Goal: Transaction & Acquisition: Purchase product/service

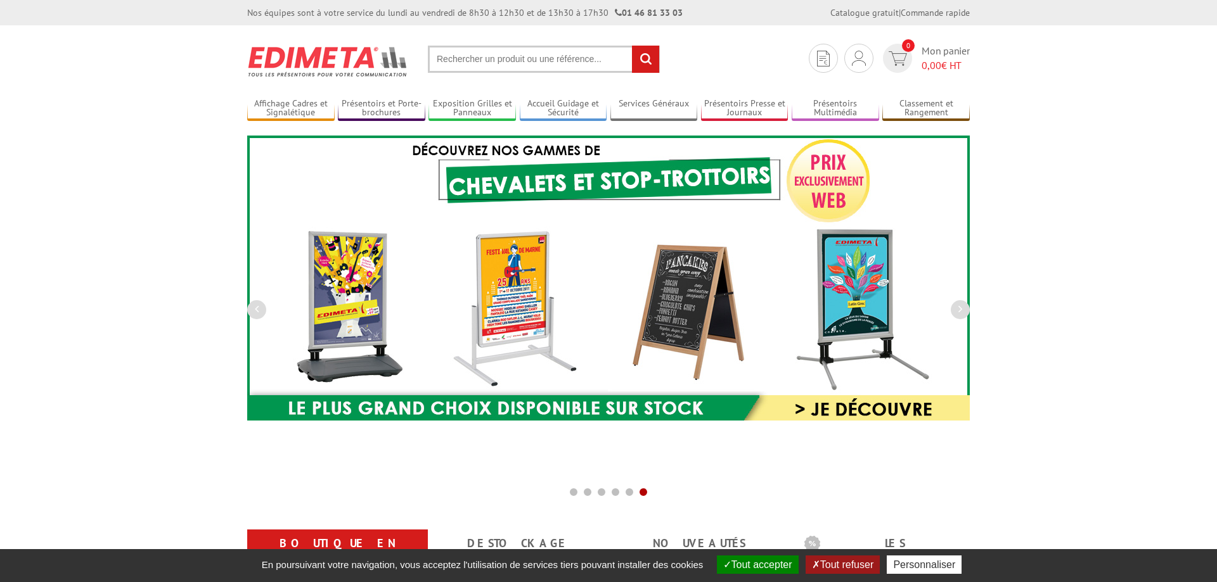
click at [474, 57] on input "text" at bounding box center [544, 59] width 232 height 27
click at [456, 56] on input "text" at bounding box center [544, 59] width 232 height 27
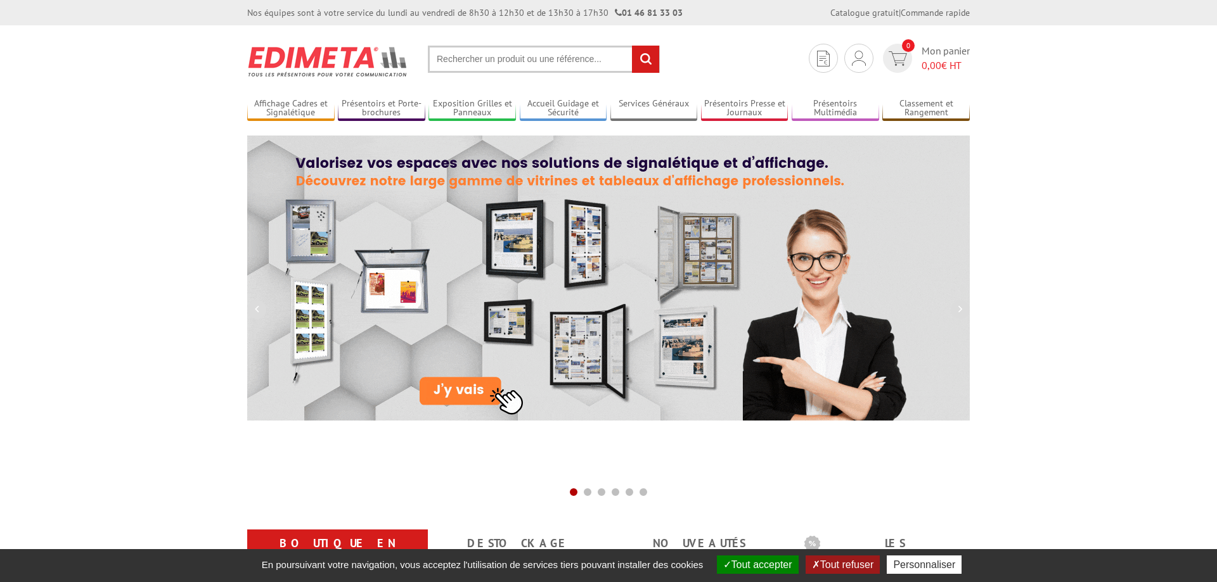
click at [506, 67] on input "text" at bounding box center [544, 59] width 232 height 27
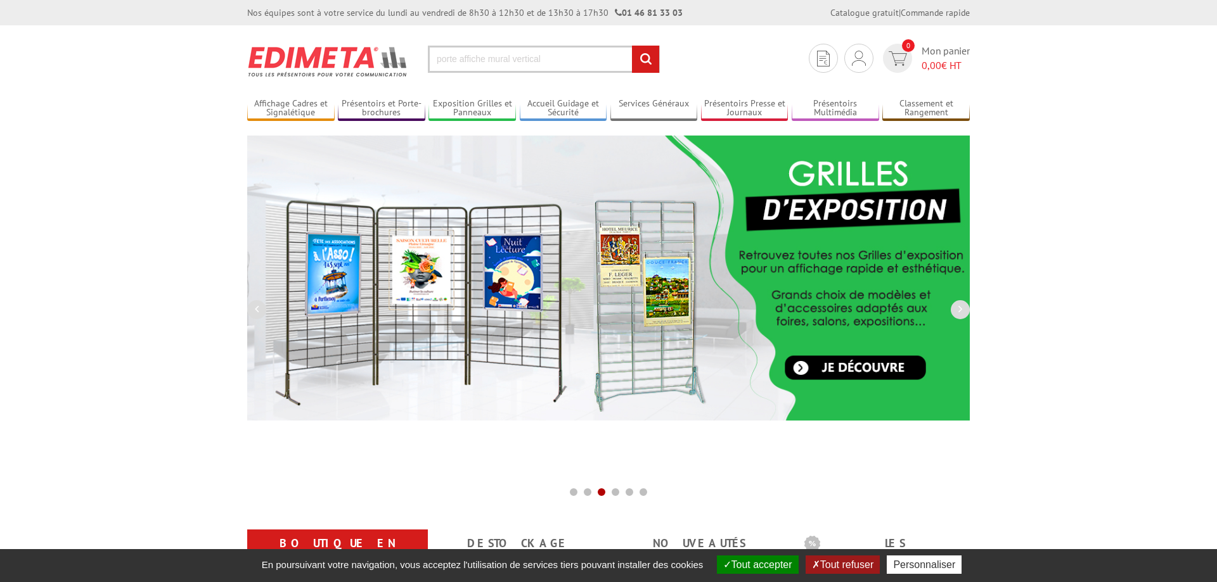
type input "porte affiche mural vertical"
click at [632, 46] on input "rechercher" at bounding box center [645, 59] width 27 height 27
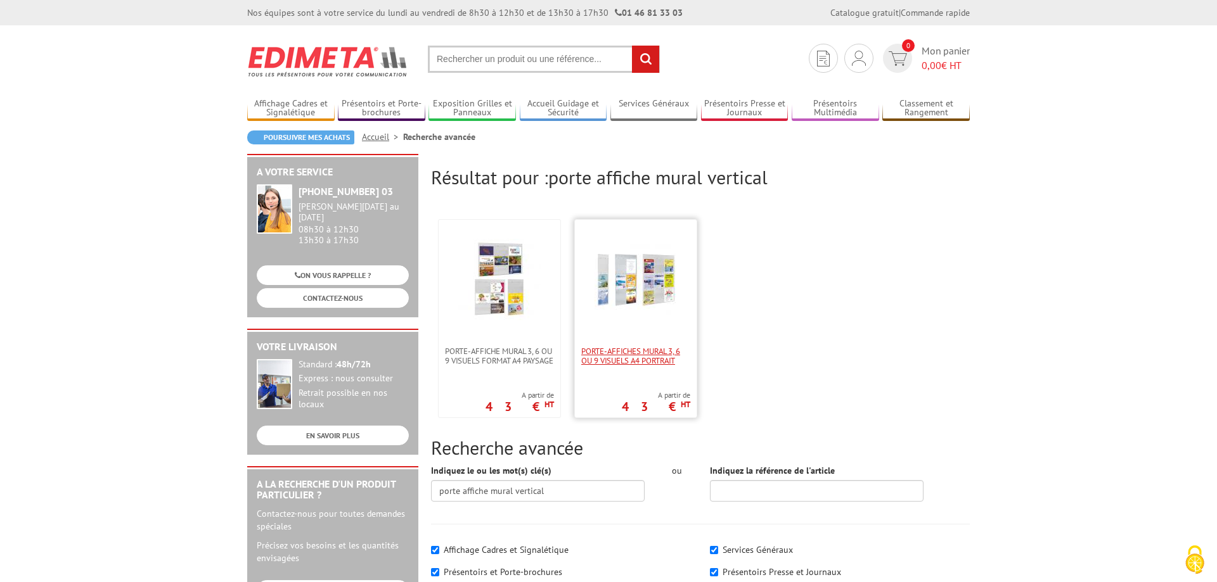
click at [638, 354] on span "Porte-affiches mural 3, 6 ou 9 visuels A4 portrait" at bounding box center [635, 356] width 109 height 19
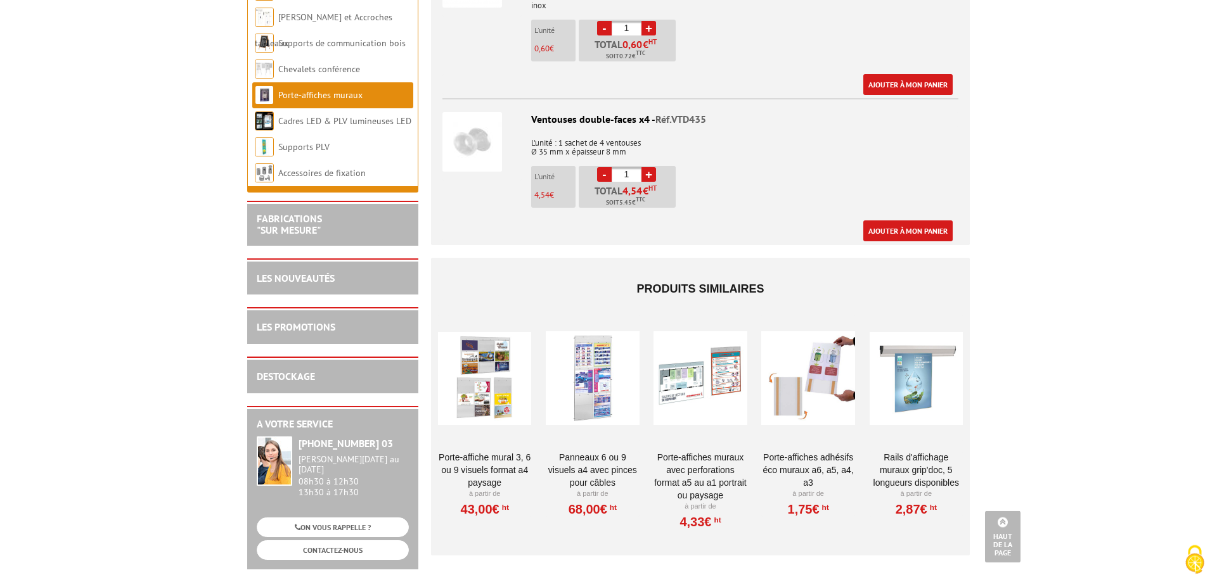
scroll to position [1616, 0]
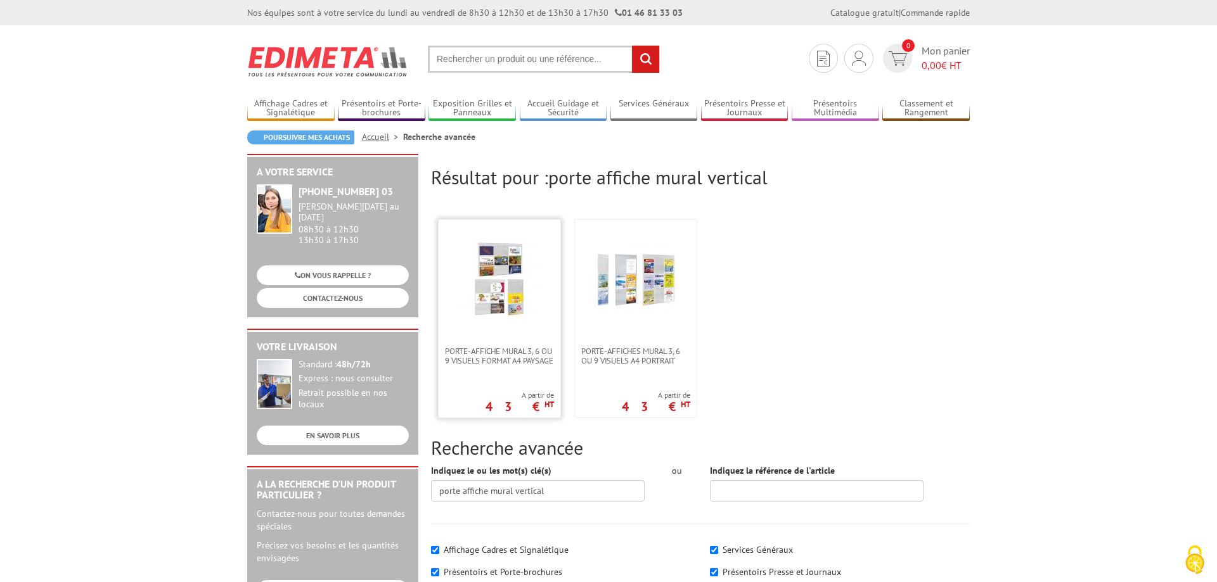
click at [492, 309] on img at bounding box center [499, 280] width 82 height 82
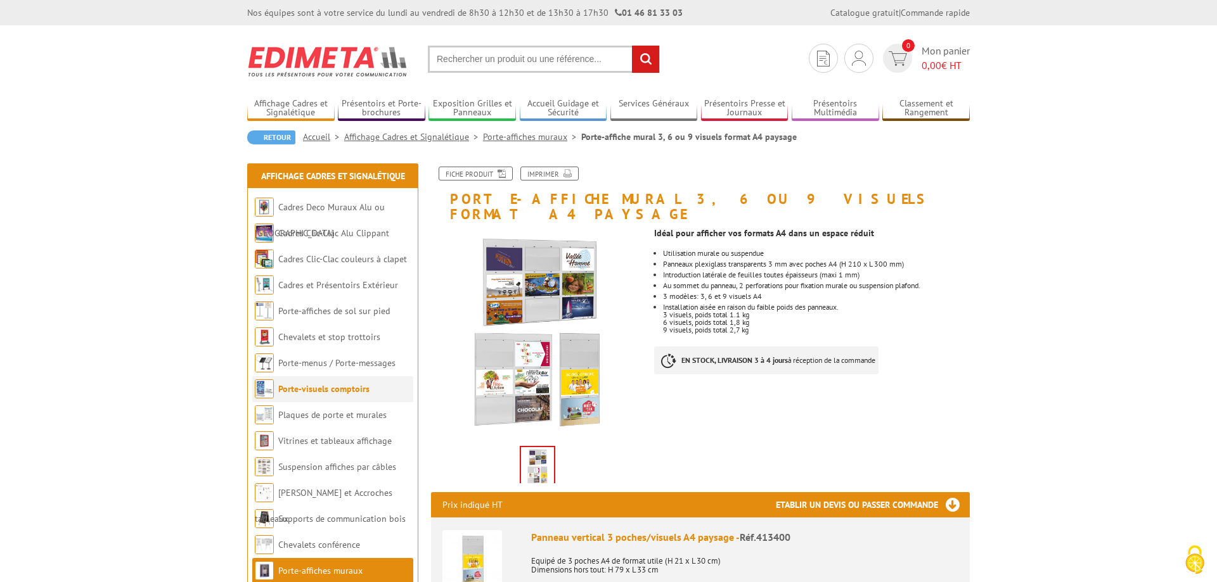
click at [309, 389] on link "Porte-visuels comptoirs" at bounding box center [323, 388] width 91 height 11
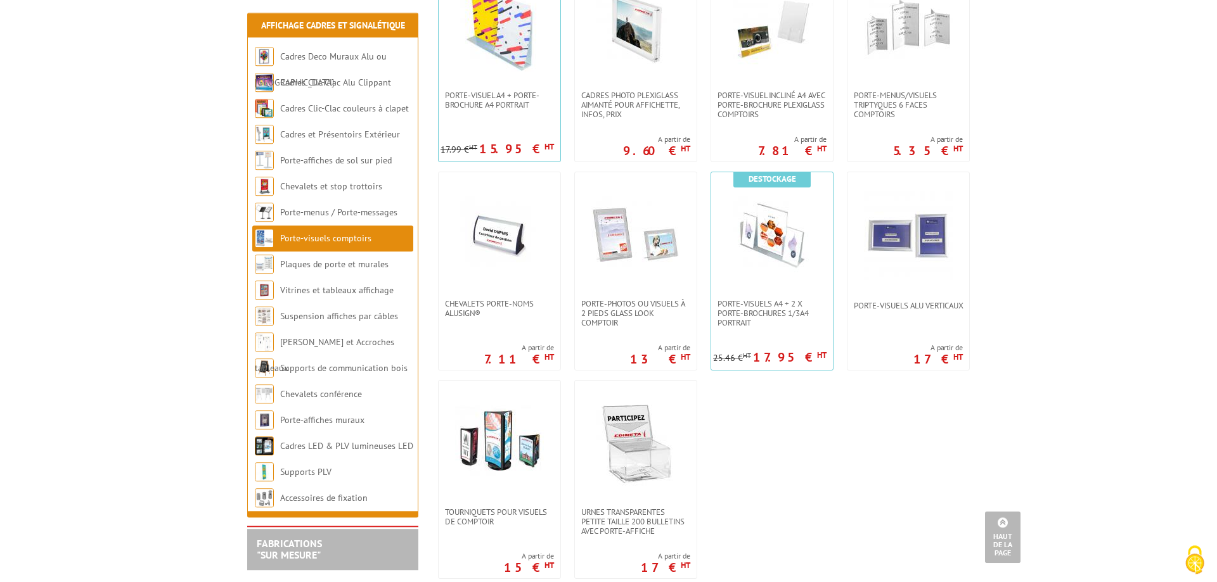
scroll to position [840, 0]
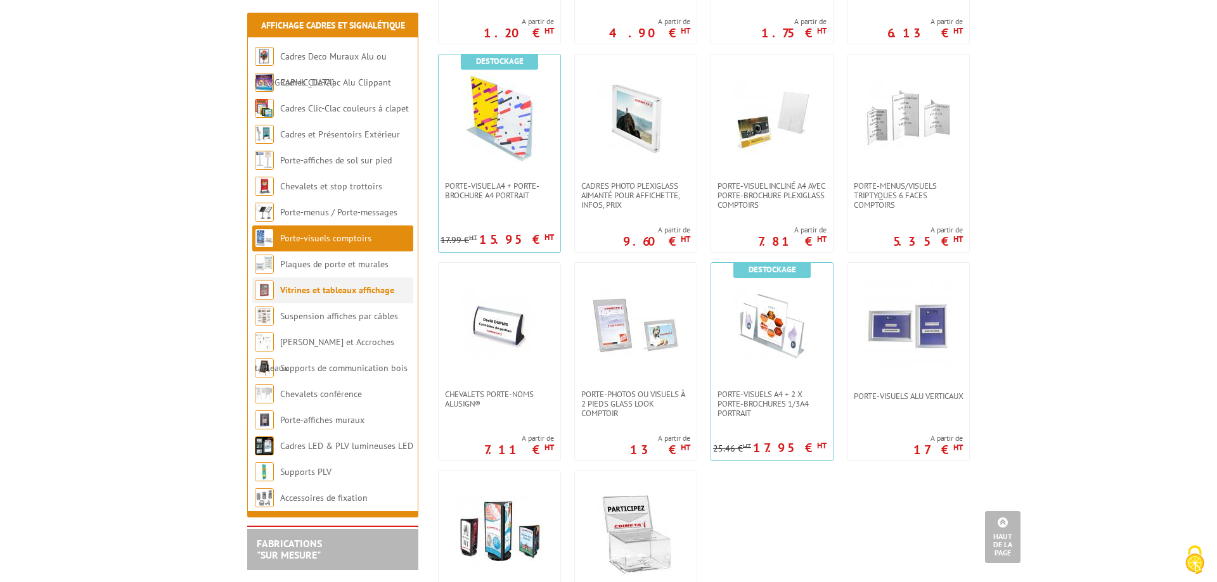
click at [328, 291] on link "Vitrines et tableaux affichage" at bounding box center [337, 290] width 114 height 11
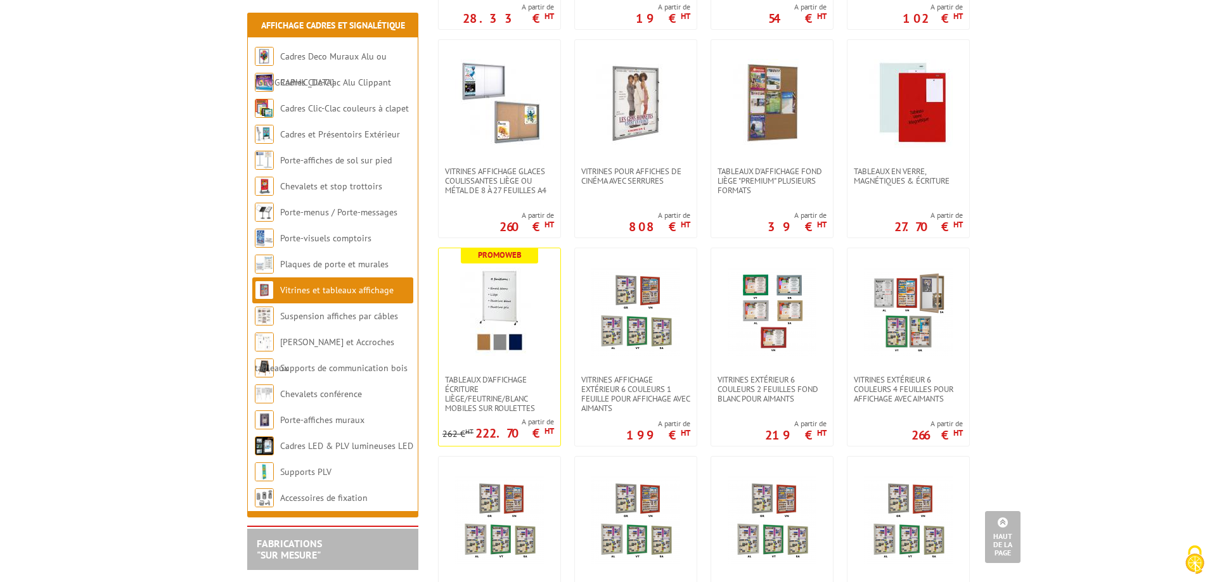
scroll to position [970, 0]
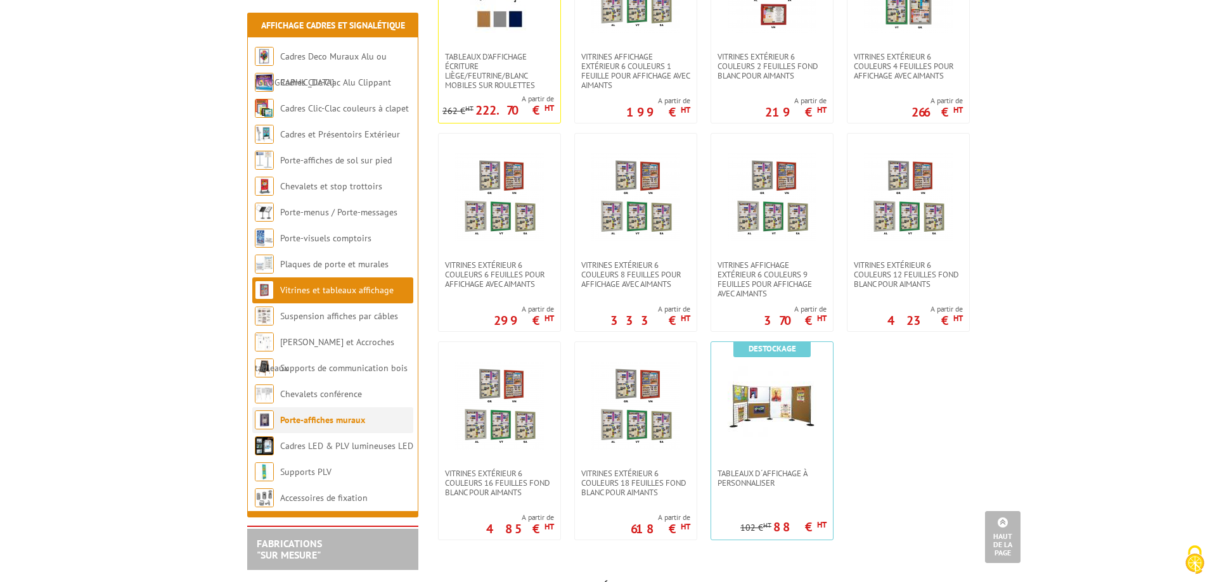
click at [314, 417] on link "Porte-affiches muraux" at bounding box center [322, 420] width 85 height 11
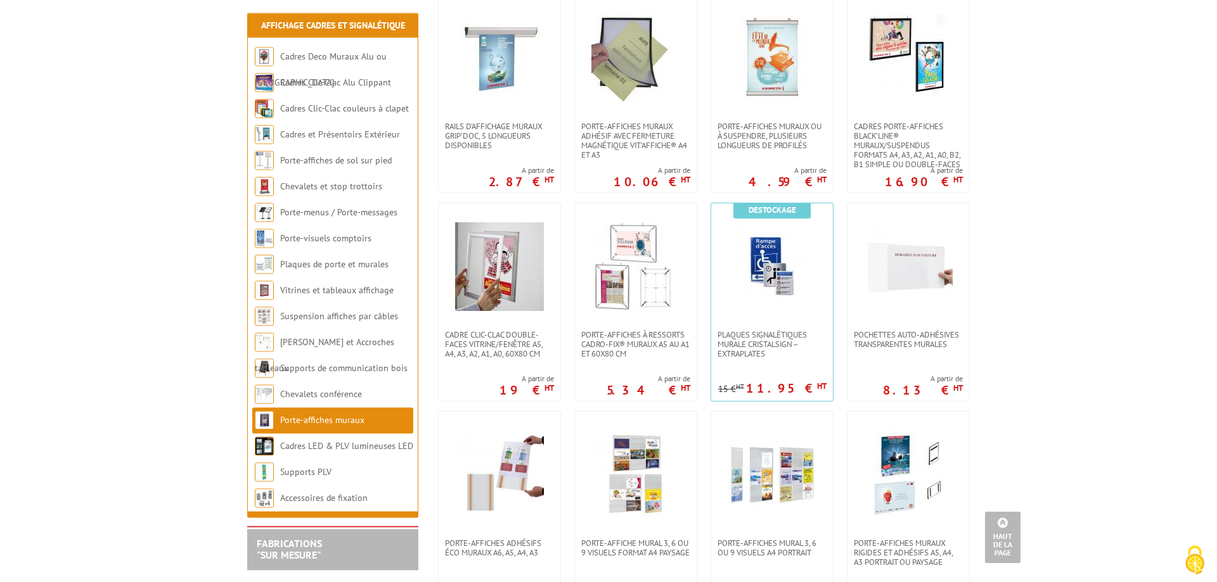
scroll to position [646, 0]
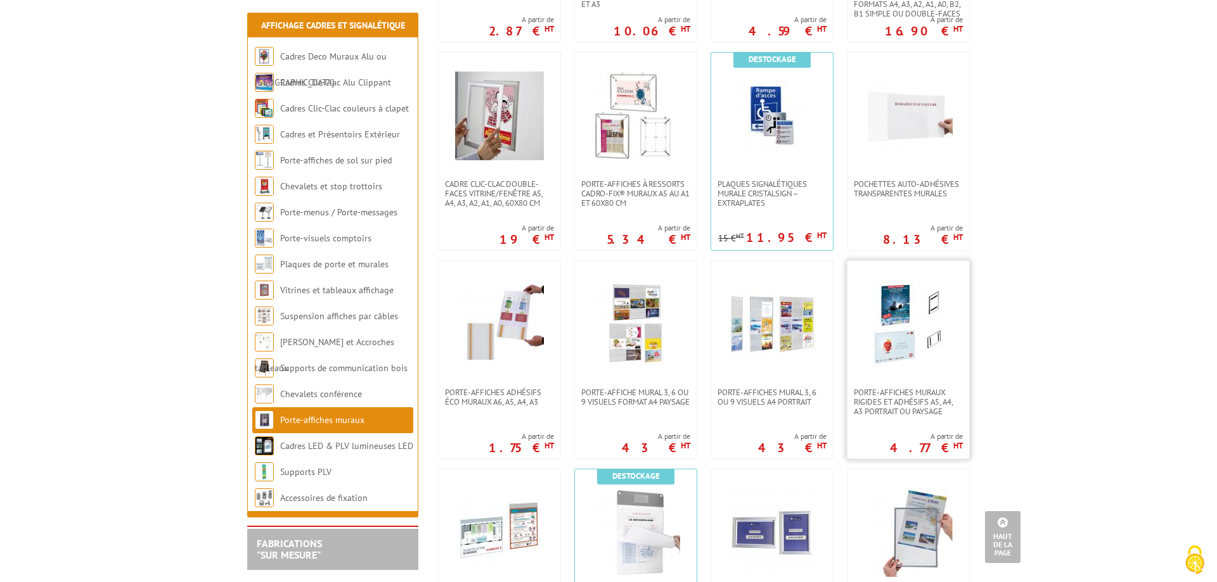
click at [916, 321] on img at bounding box center [908, 324] width 89 height 89
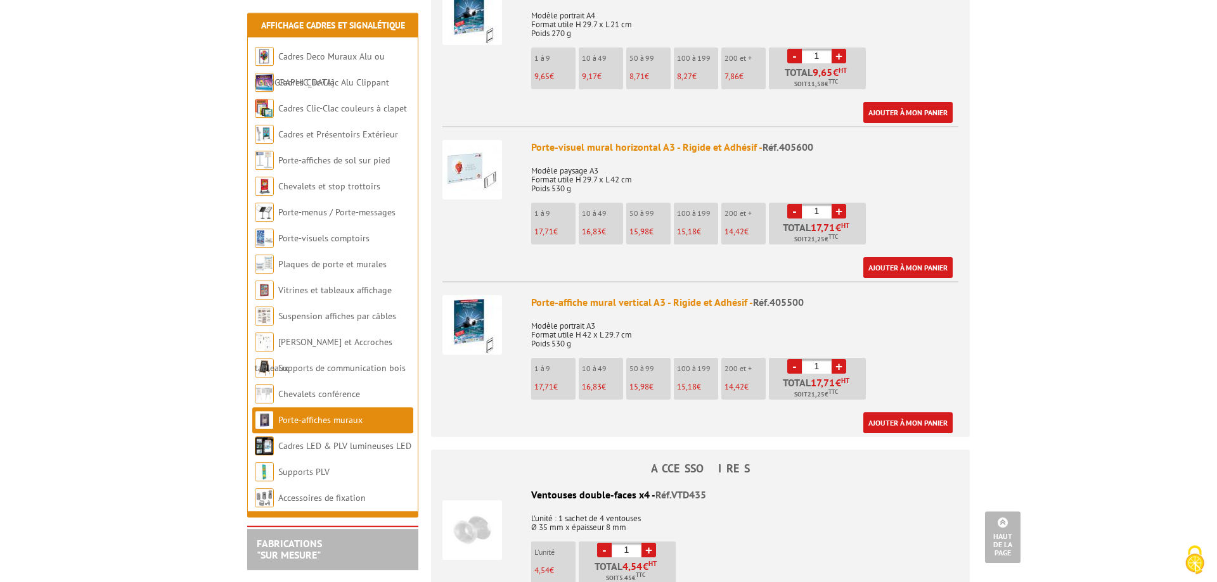
scroll to position [1034, 0]
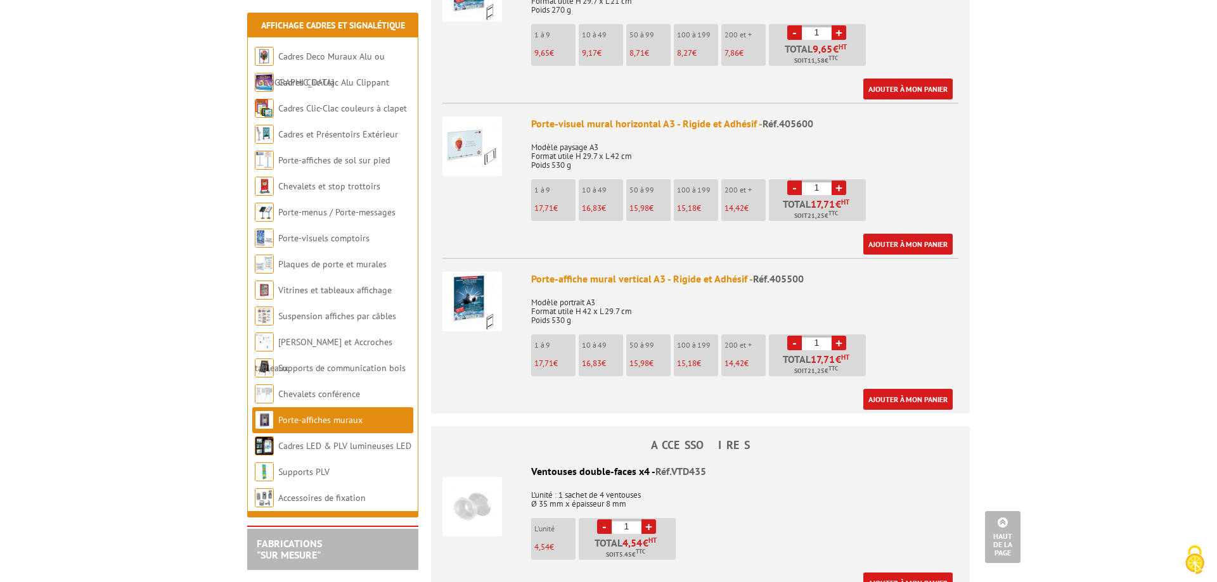
click at [843, 336] on link "+" at bounding box center [839, 343] width 15 height 15
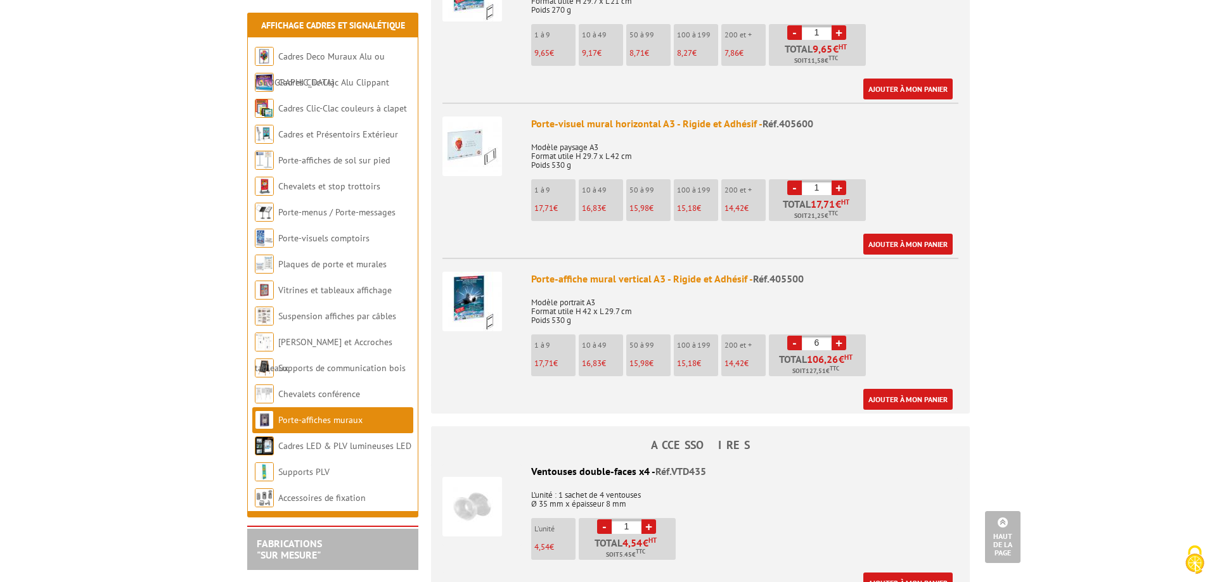
click at [843, 336] on link "+" at bounding box center [839, 343] width 15 height 15
type input "10"
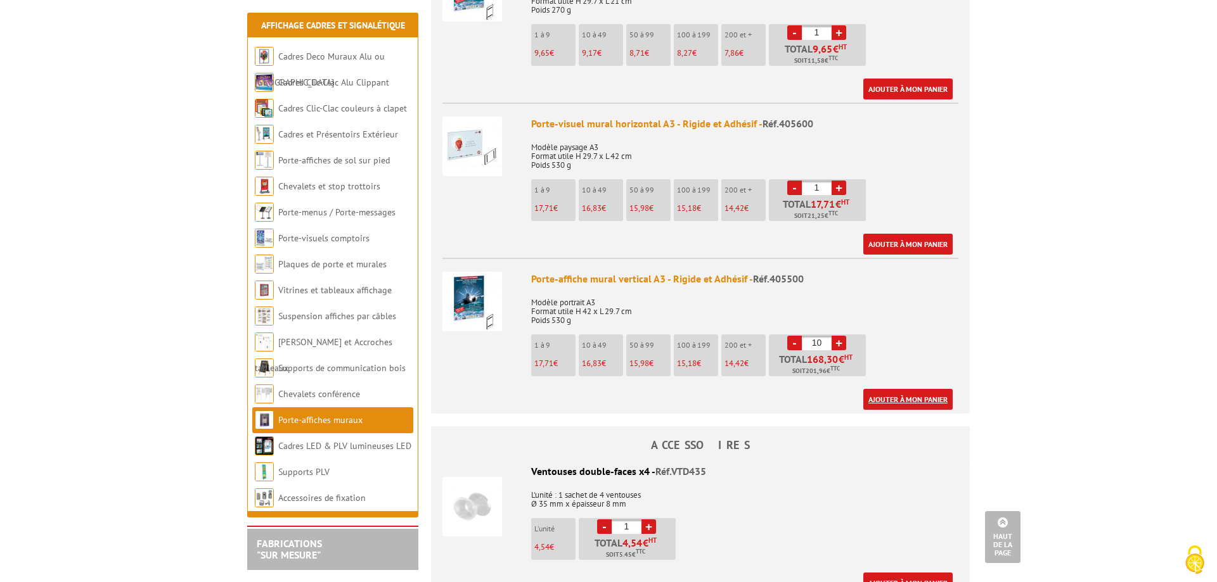
click at [899, 389] on link "Ajouter à mon panier" at bounding box center [907, 399] width 89 height 21
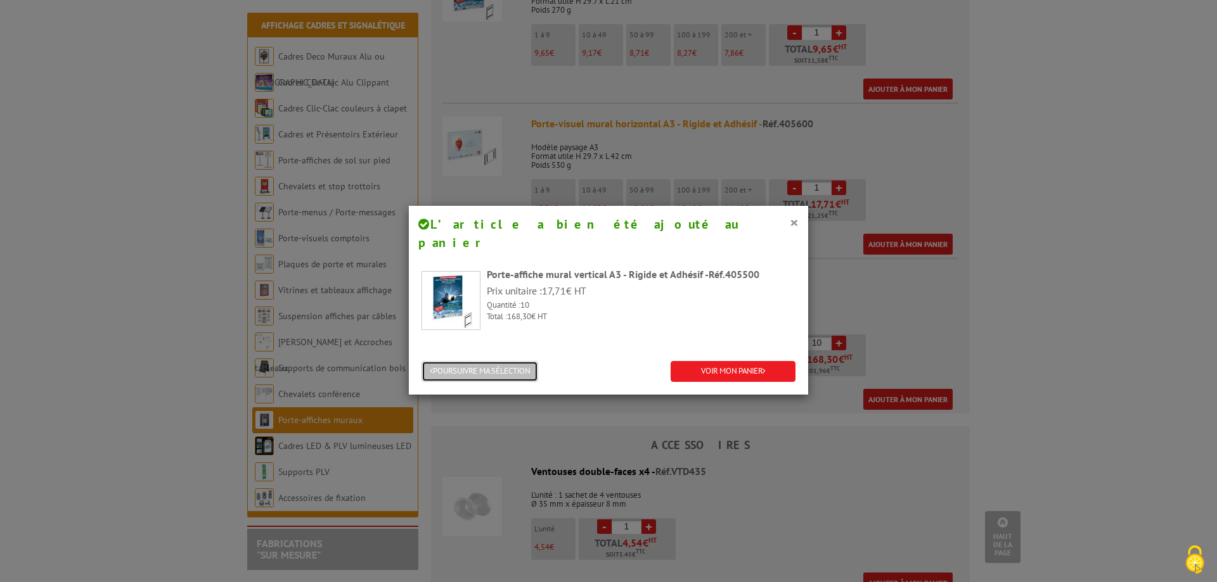
click at [474, 361] on button "POURSUIVRE MA SÉLECTION" at bounding box center [479, 371] width 117 height 21
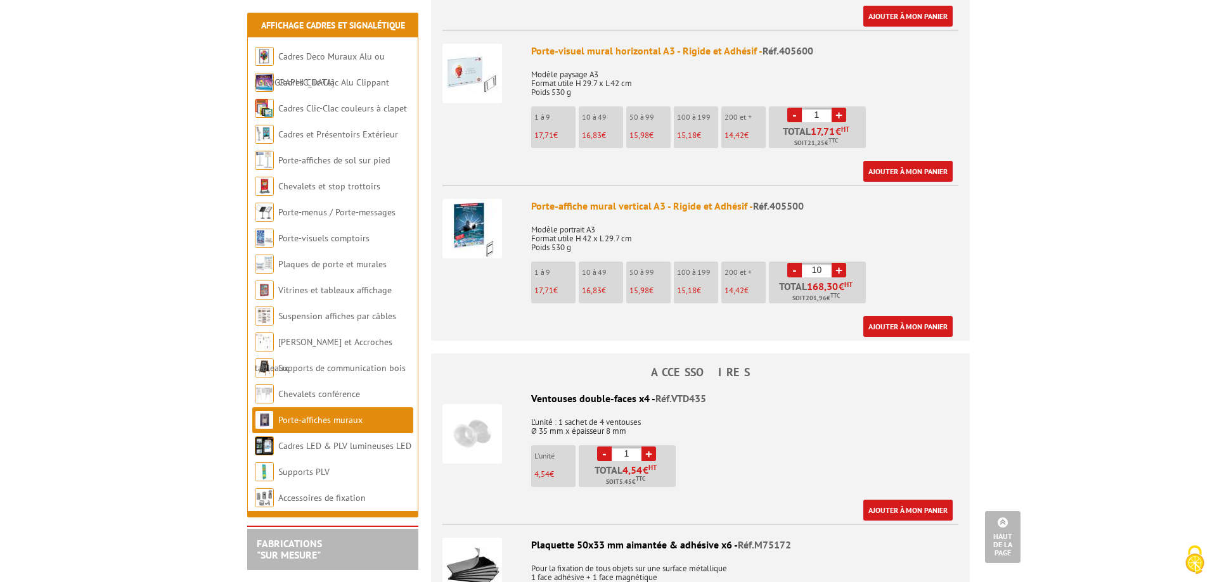
scroll to position [1293, 0]
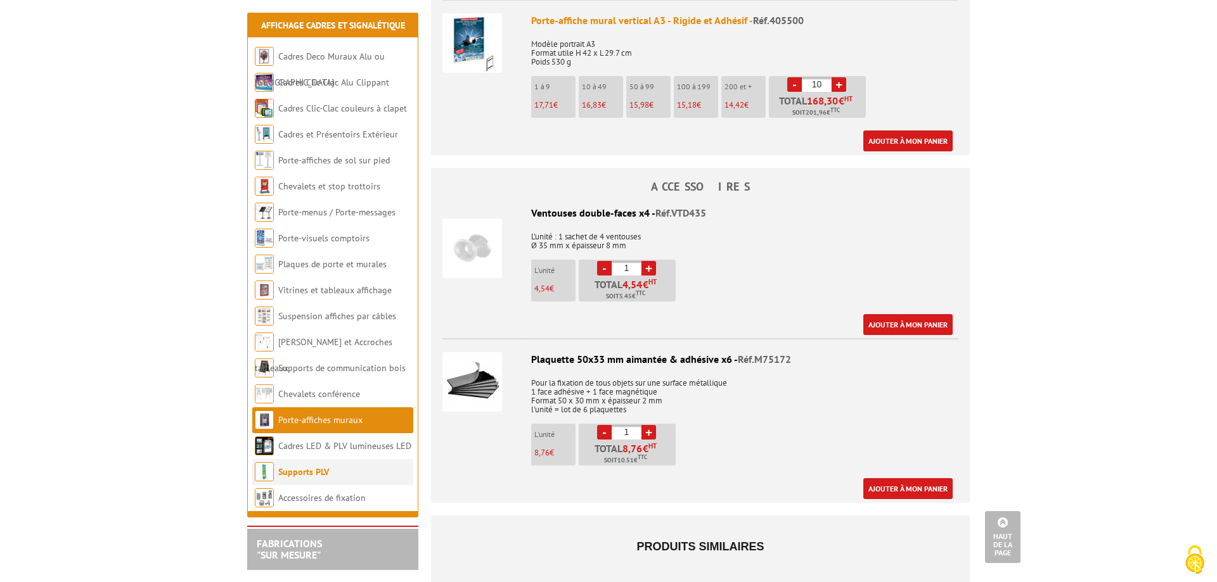
click at [305, 480] on li "Supports PLV" at bounding box center [332, 473] width 161 height 26
click at [300, 475] on link "Supports PLV" at bounding box center [303, 471] width 51 height 11
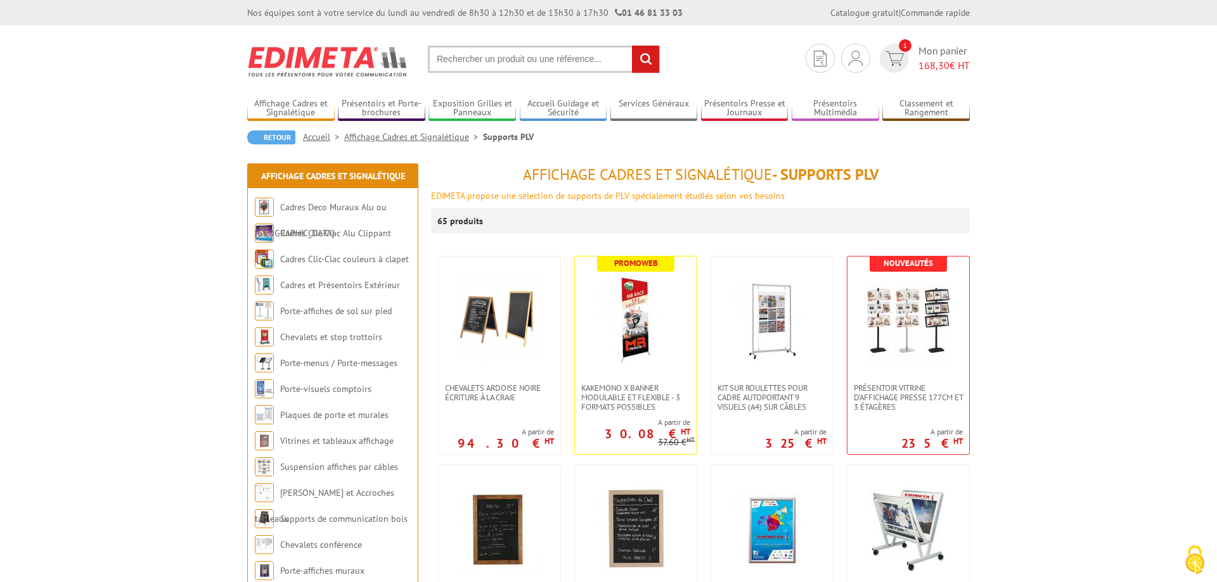
click at [551, 64] on input "text" at bounding box center [544, 59] width 232 height 27
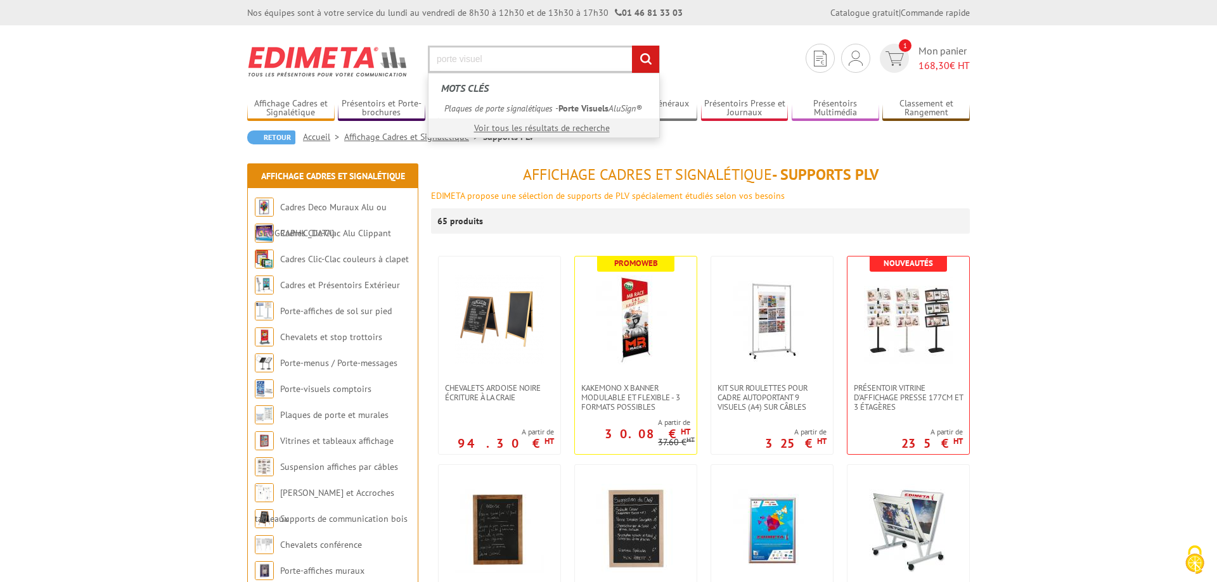
type input "porte visuel"
click at [632, 46] on input "rechercher" at bounding box center [645, 59] width 27 height 27
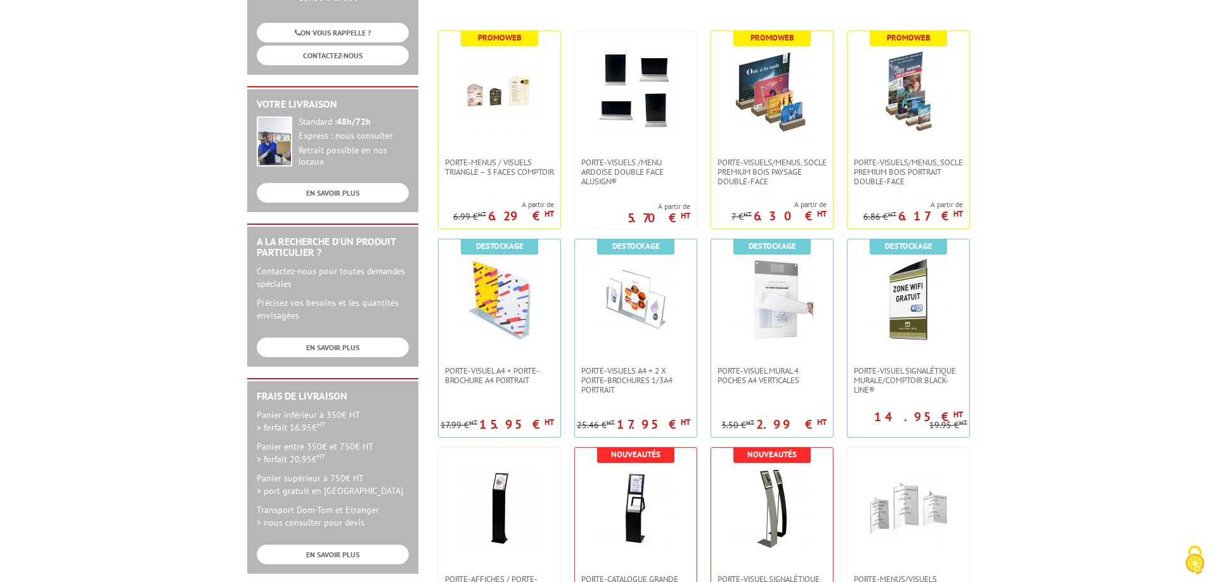
scroll to position [259, 0]
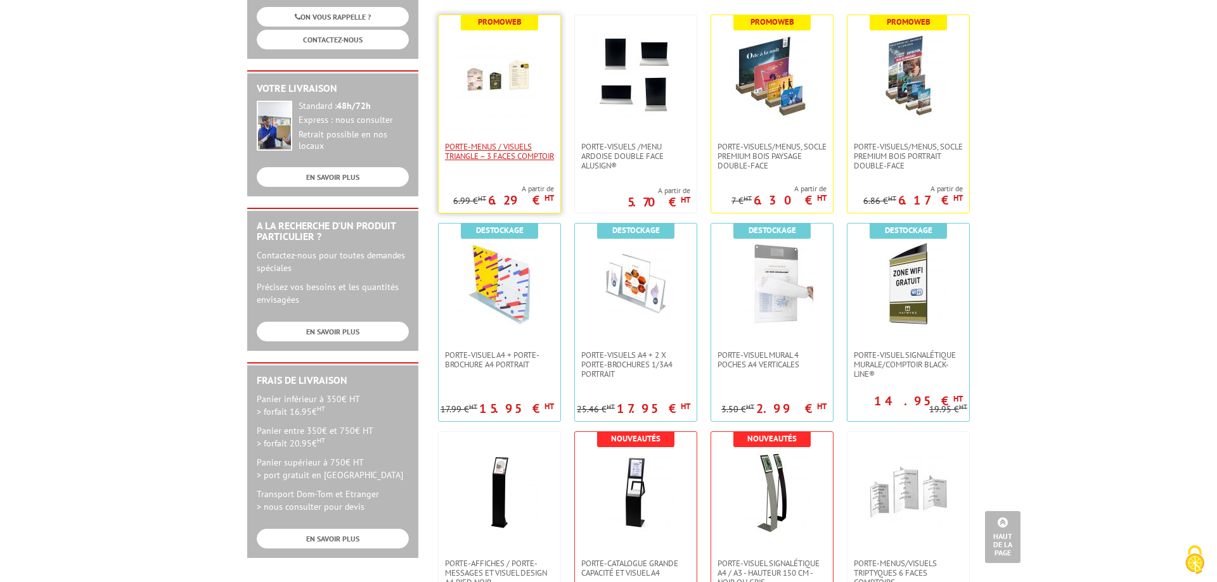
click at [513, 145] on span "Porte-menus / visuels triangle – 3 faces comptoir" at bounding box center [499, 151] width 109 height 19
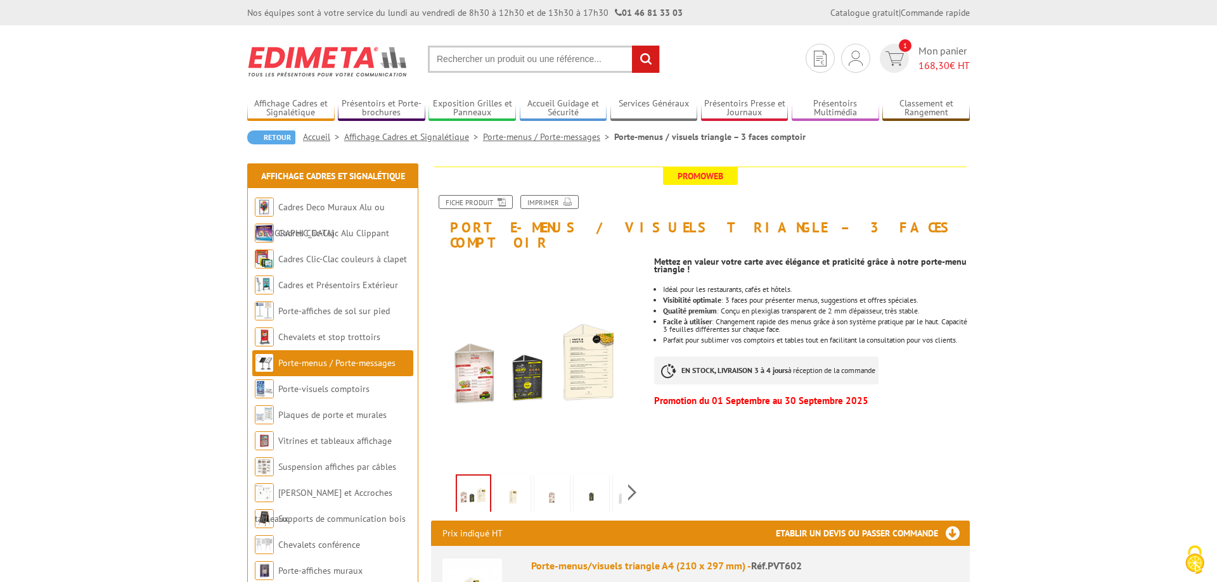
click at [520, 485] on img at bounding box center [513, 496] width 30 height 39
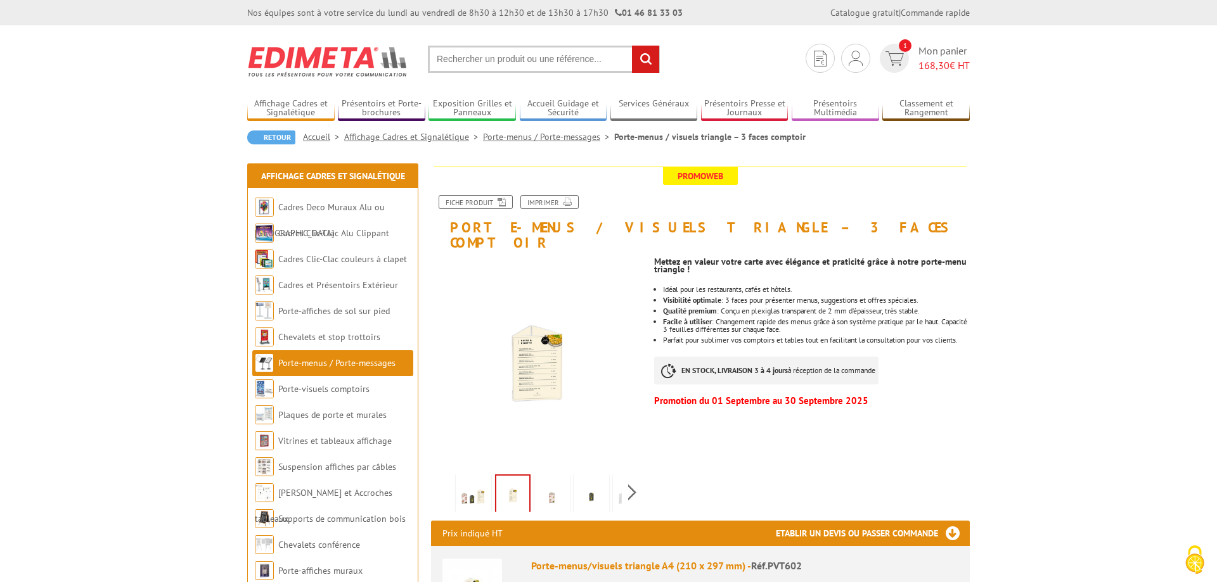
click at [546, 483] on img at bounding box center [552, 496] width 30 height 39
click at [585, 482] on img at bounding box center [591, 496] width 30 height 39
click at [619, 482] on img at bounding box center [630, 496] width 30 height 39
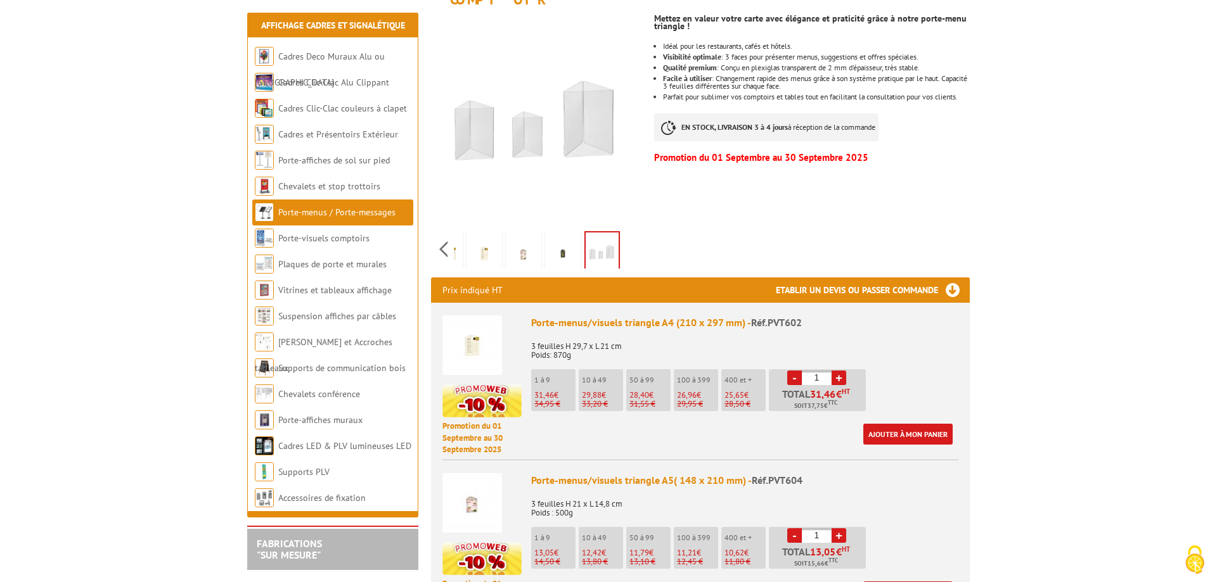
scroll to position [259, 0]
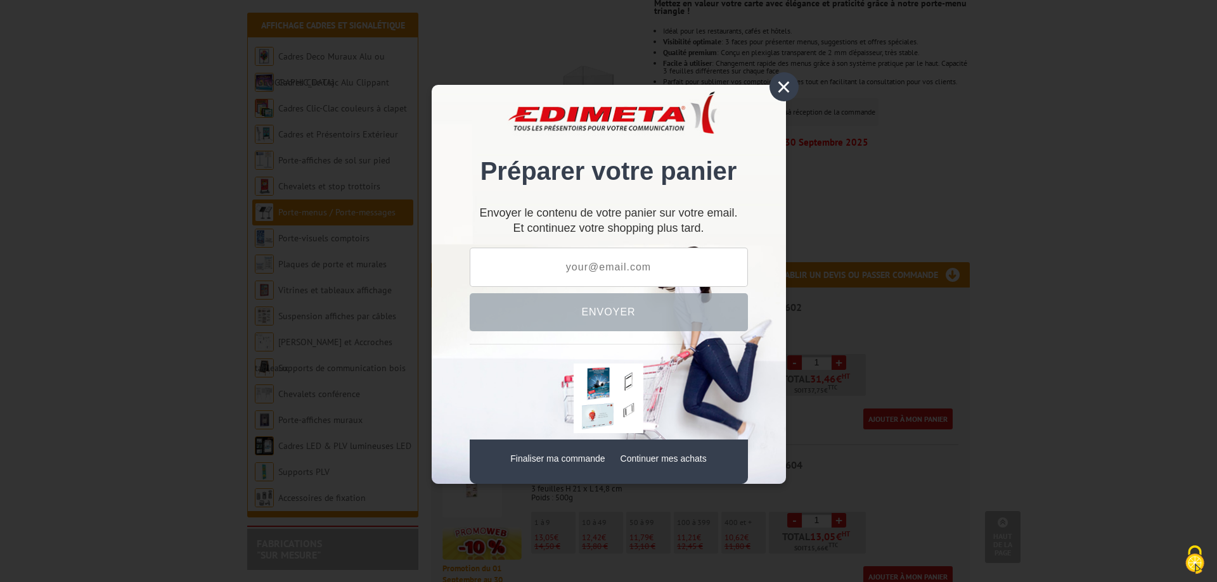
click at [783, 82] on div "×" at bounding box center [783, 86] width 29 height 29
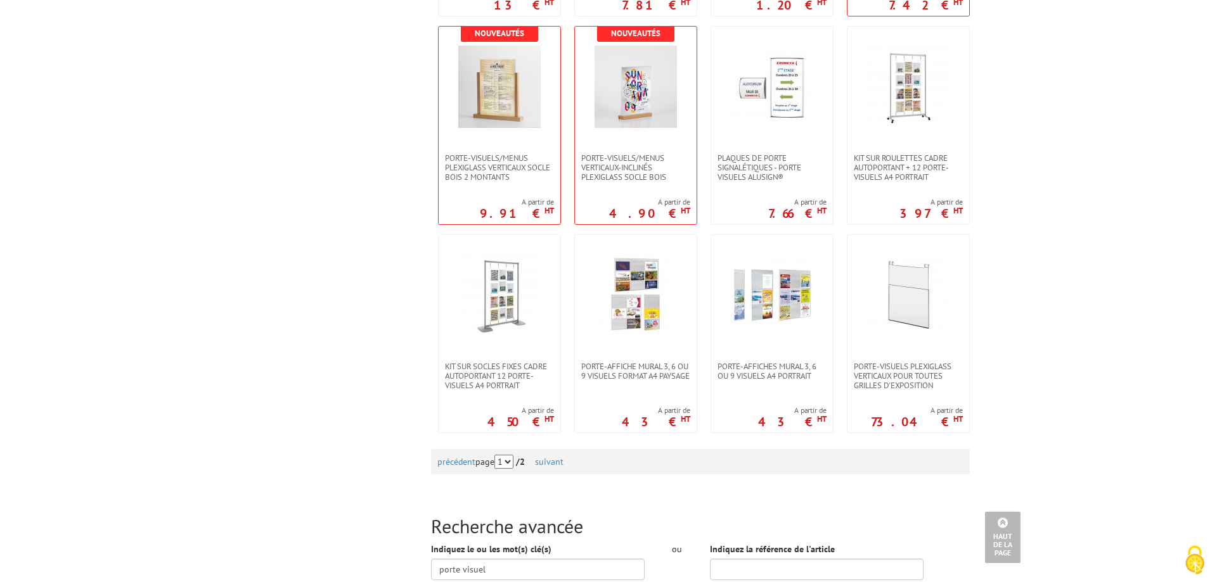
scroll to position [1099, 0]
click at [620, 153] on span "Porte-Visuels/Menus verticaux-inclinés plexiglass socle bois" at bounding box center [635, 167] width 109 height 29
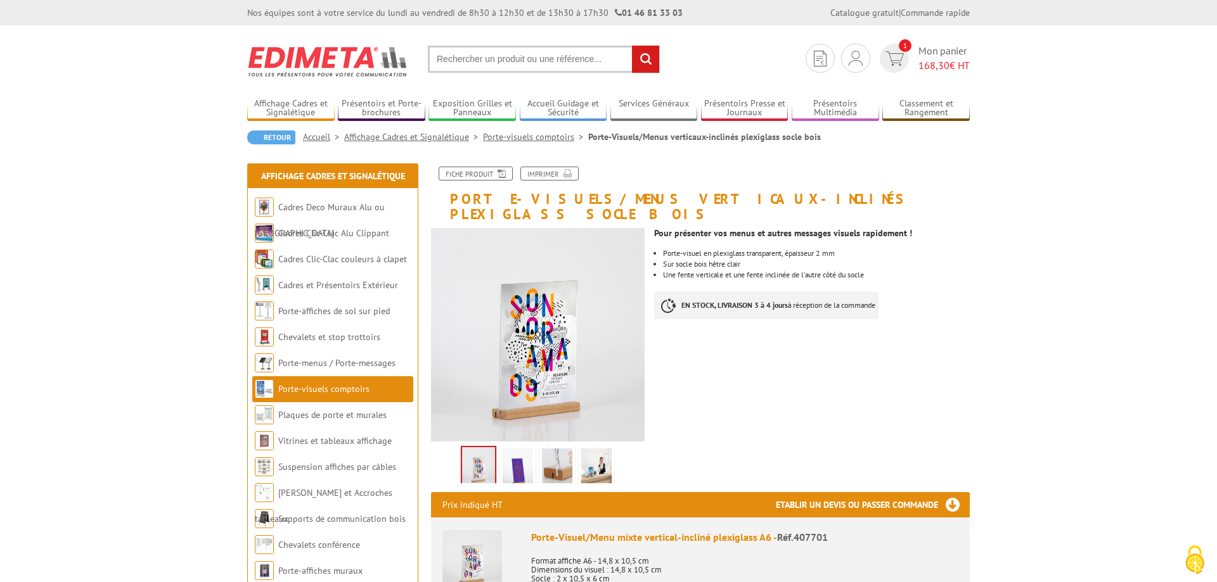
click at [551, 449] on img at bounding box center [557, 468] width 30 height 39
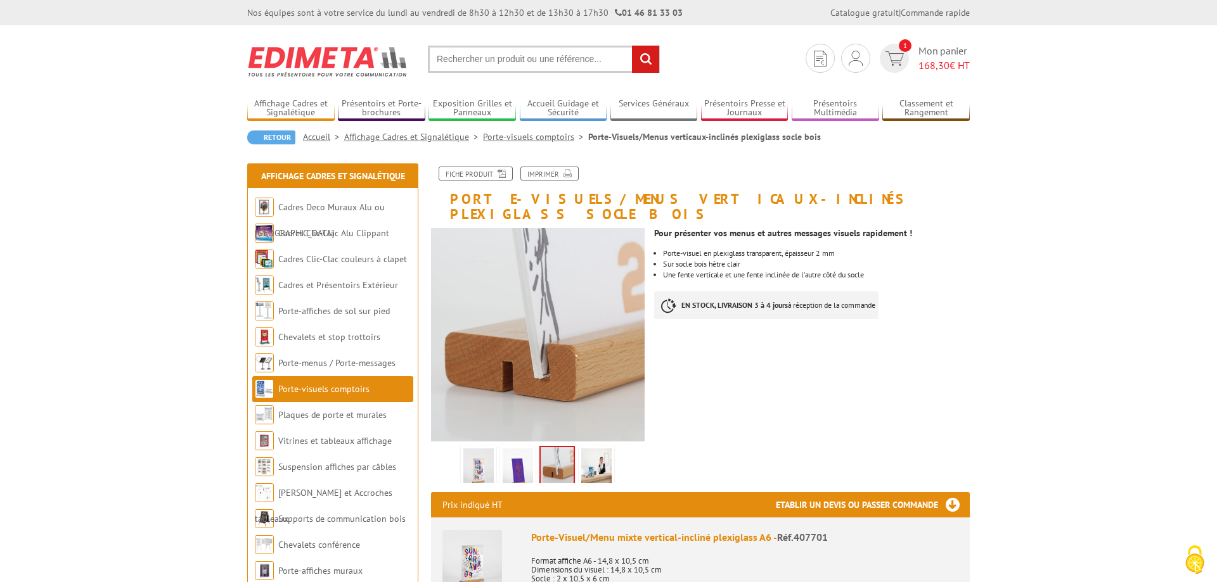
click at [589, 454] on img at bounding box center [596, 468] width 30 height 39
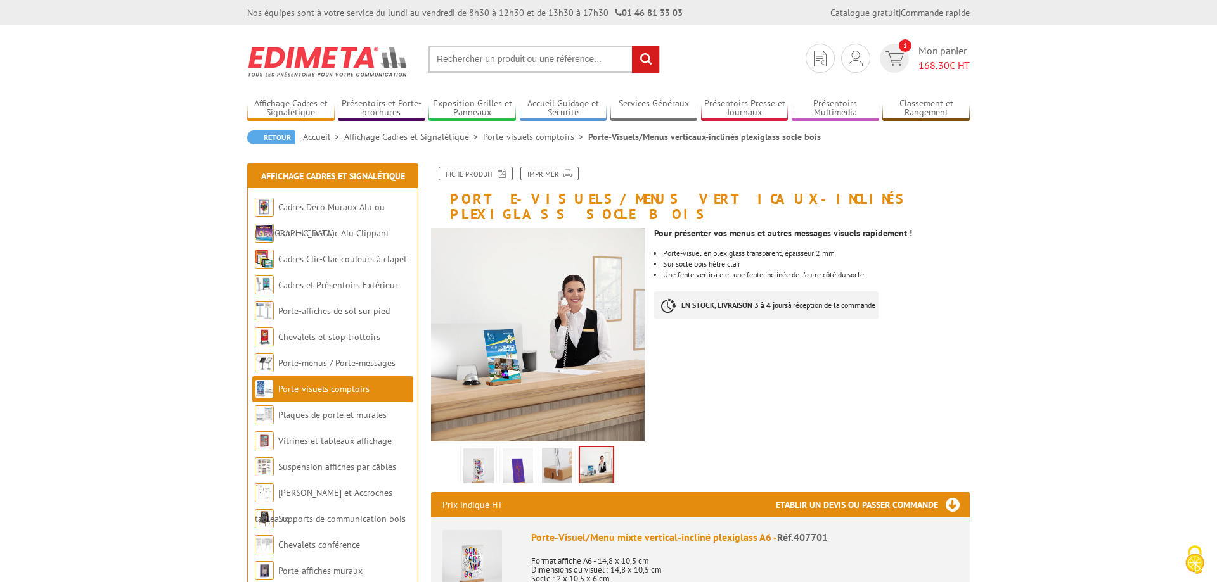
click at [517, 453] on img at bounding box center [518, 468] width 30 height 39
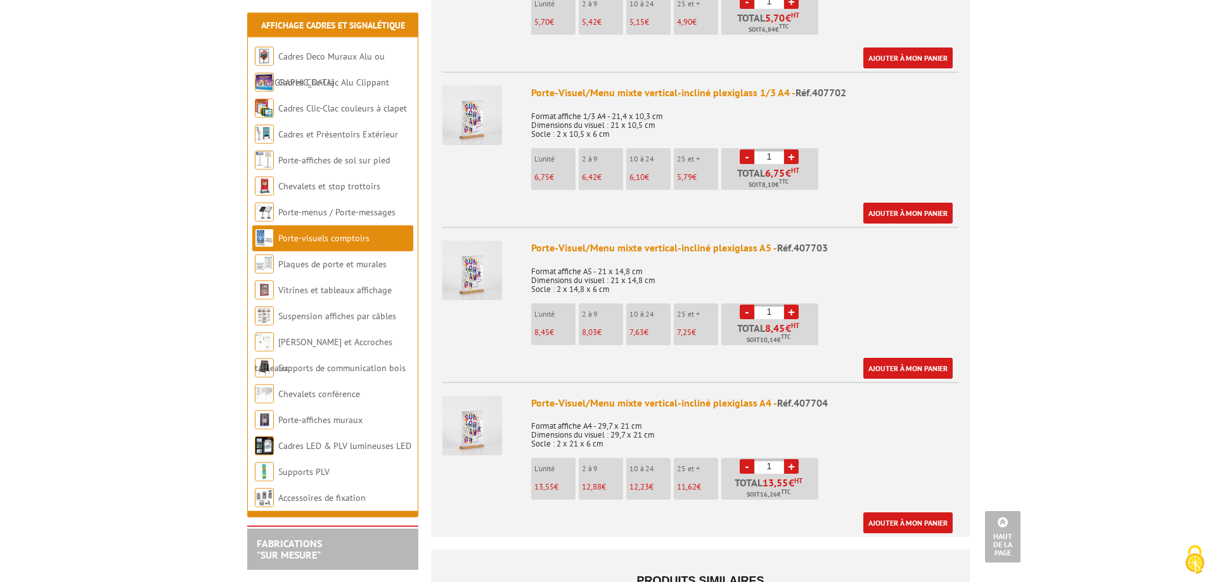
scroll to position [711, 0]
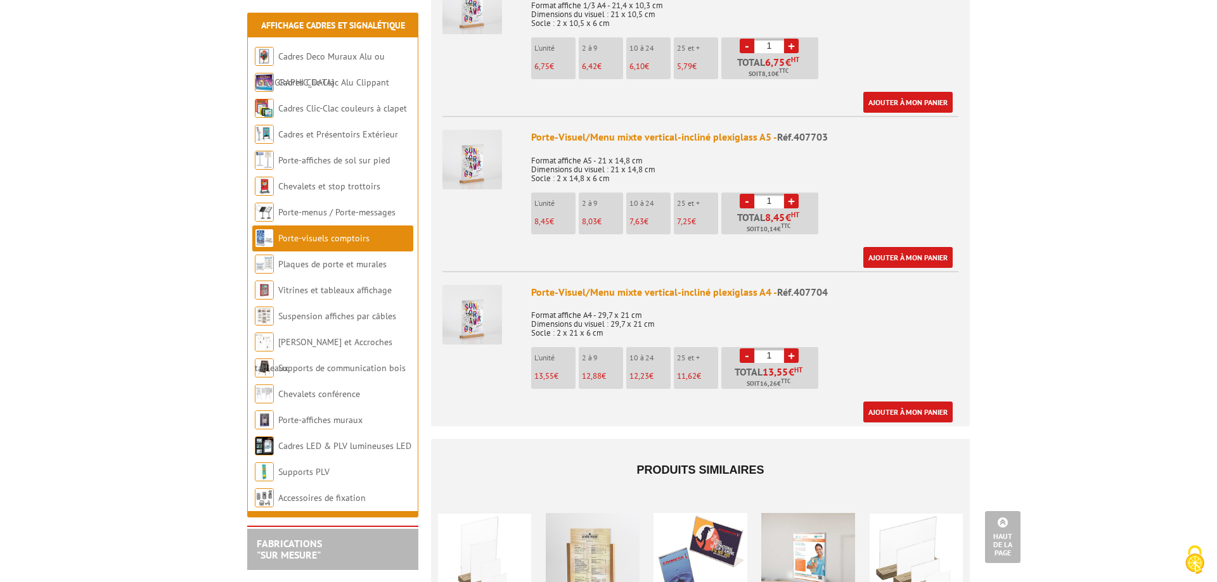
click at [790, 349] on link "+" at bounding box center [791, 356] width 15 height 15
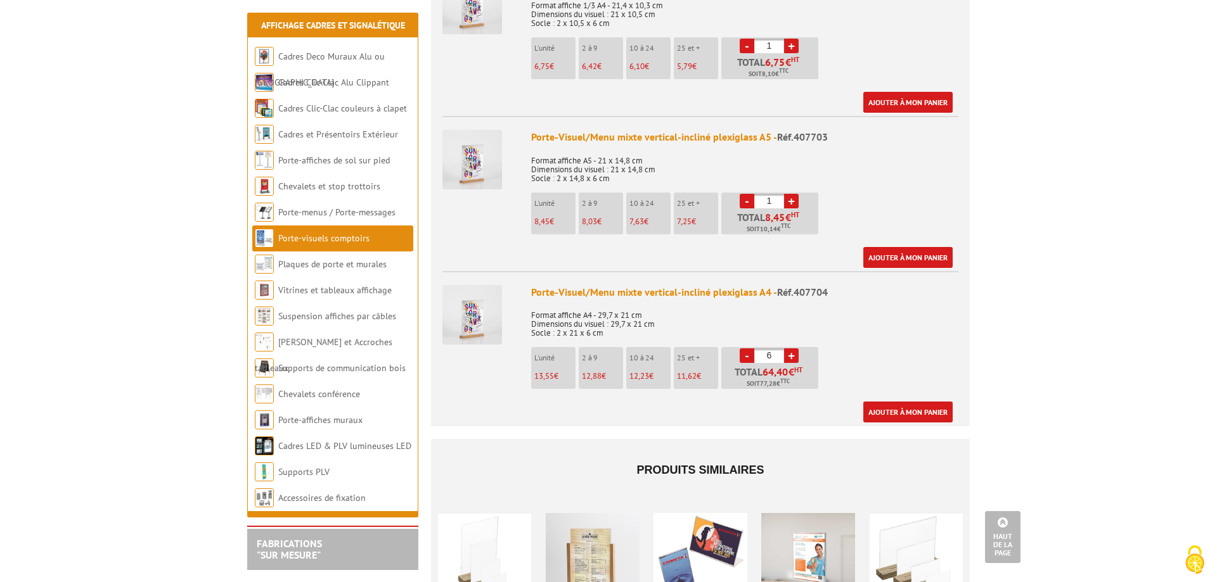
click at [790, 349] on link "+" at bounding box center [791, 356] width 15 height 15
type input "10"
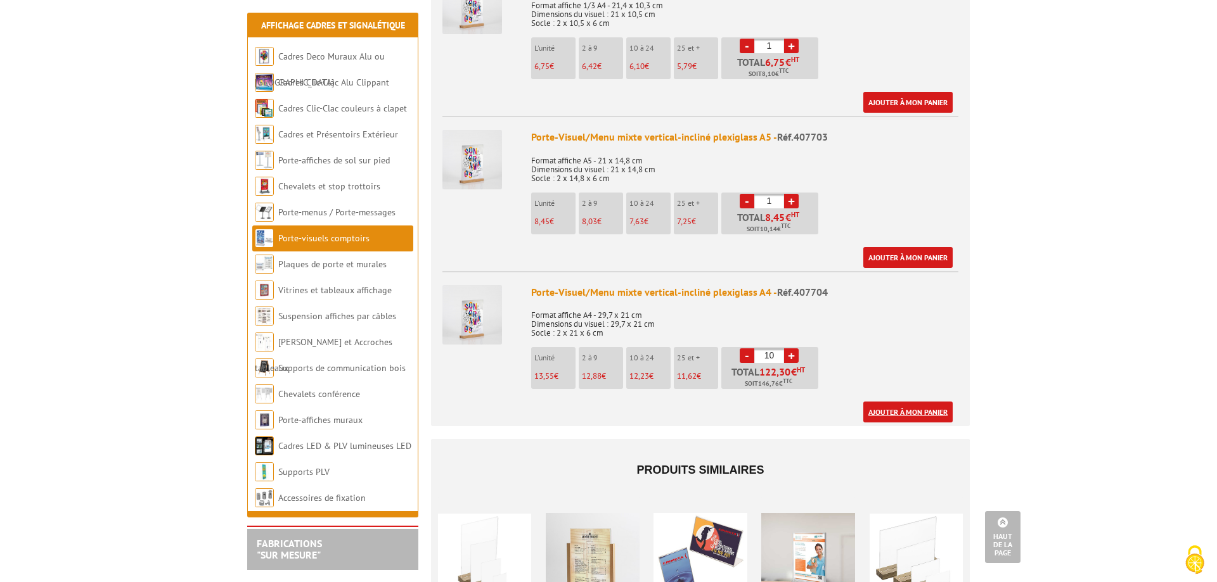
click at [931, 402] on link "Ajouter à mon panier" at bounding box center [907, 412] width 89 height 21
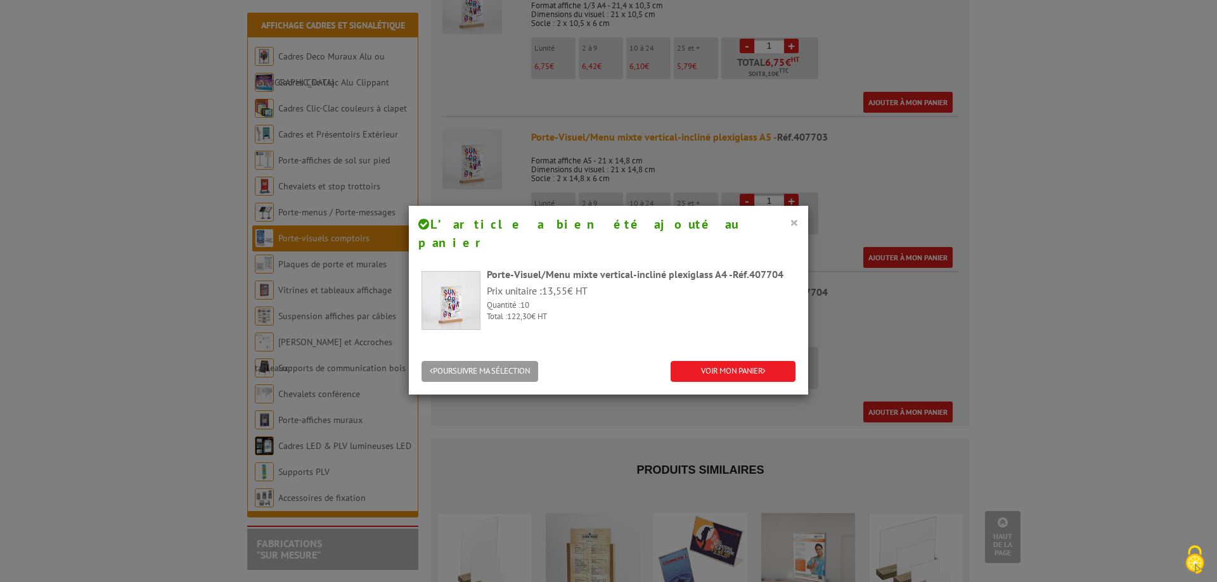
click at [795, 223] on button "×" at bounding box center [794, 222] width 9 height 16
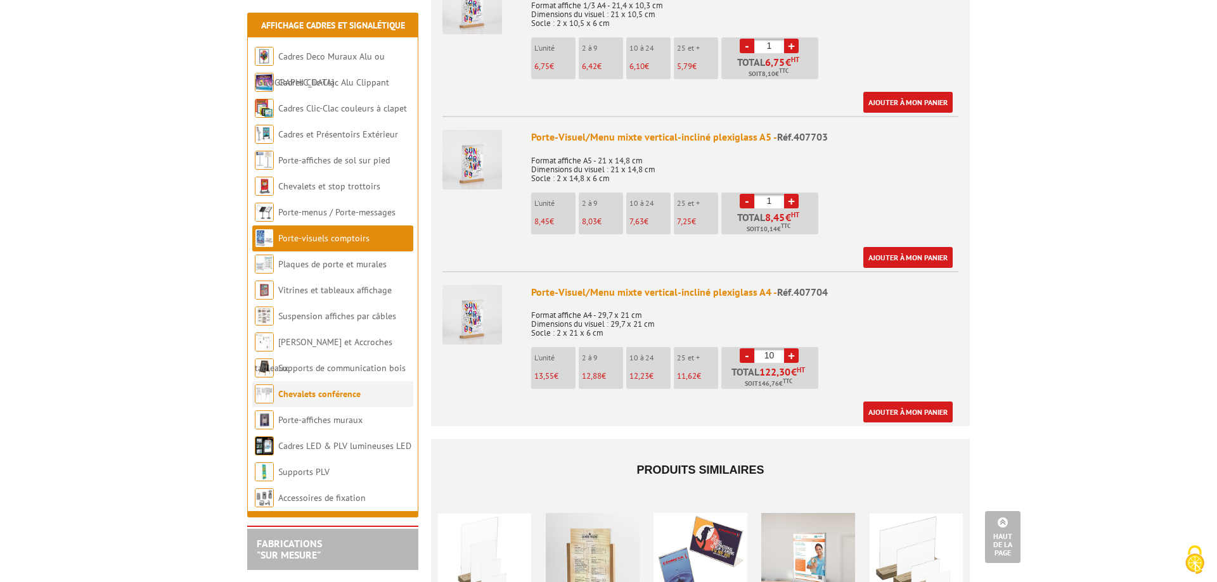
click at [308, 397] on link "Chevalets conférence" at bounding box center [319, 394] width 82 height 11
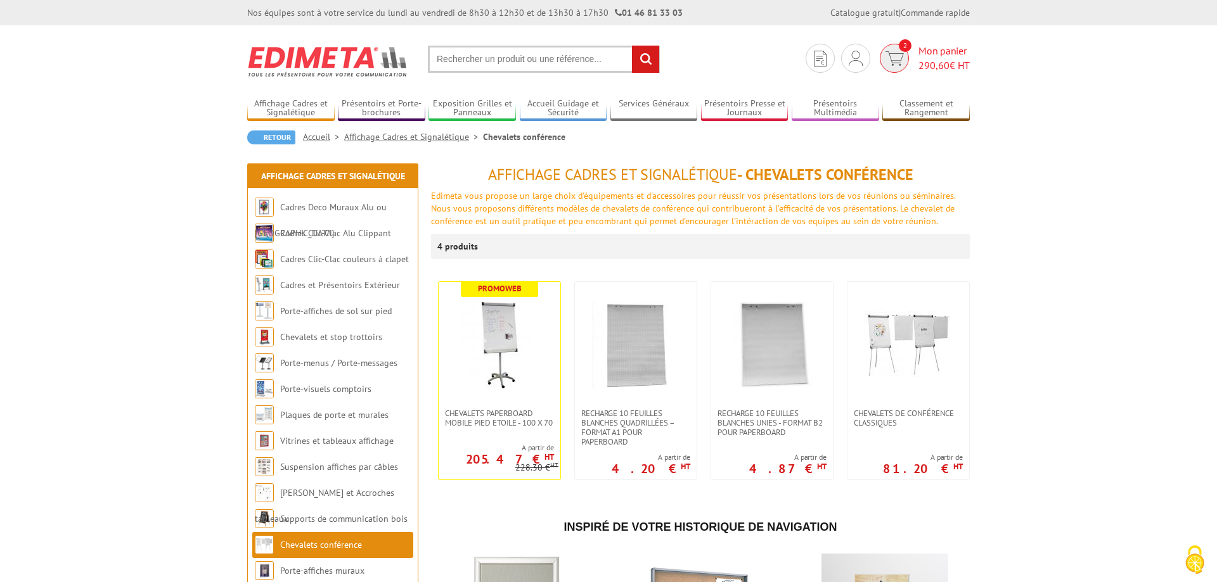
click at [946, 56] on span "Mon panier 290,60 € HT" at bounding box center [943, 58] width 51 height 29
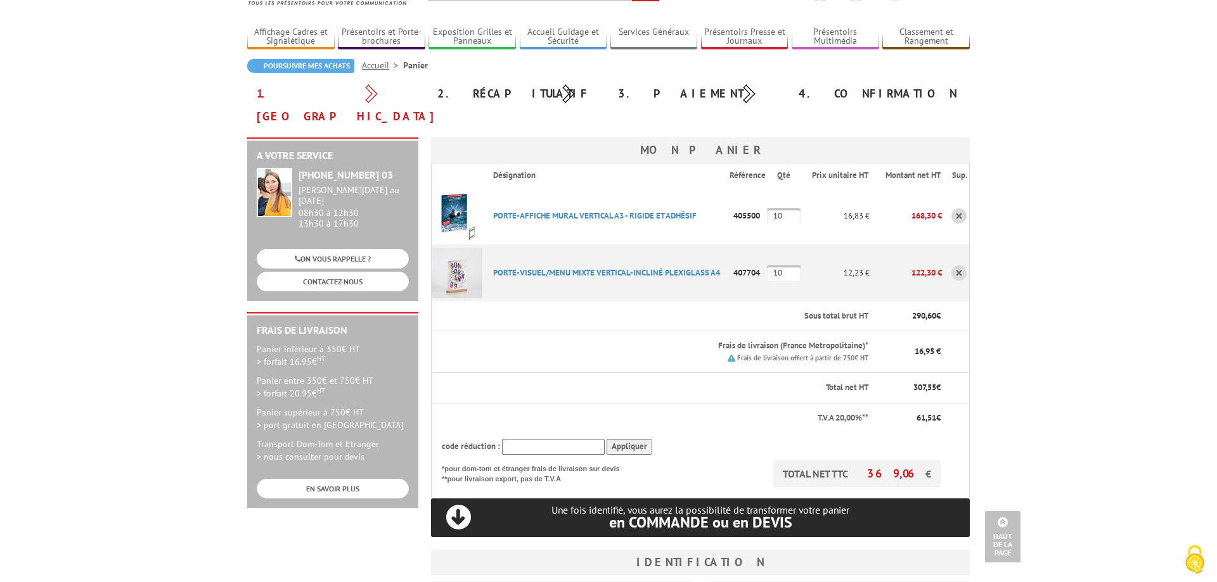
scroll to position [65, 0]
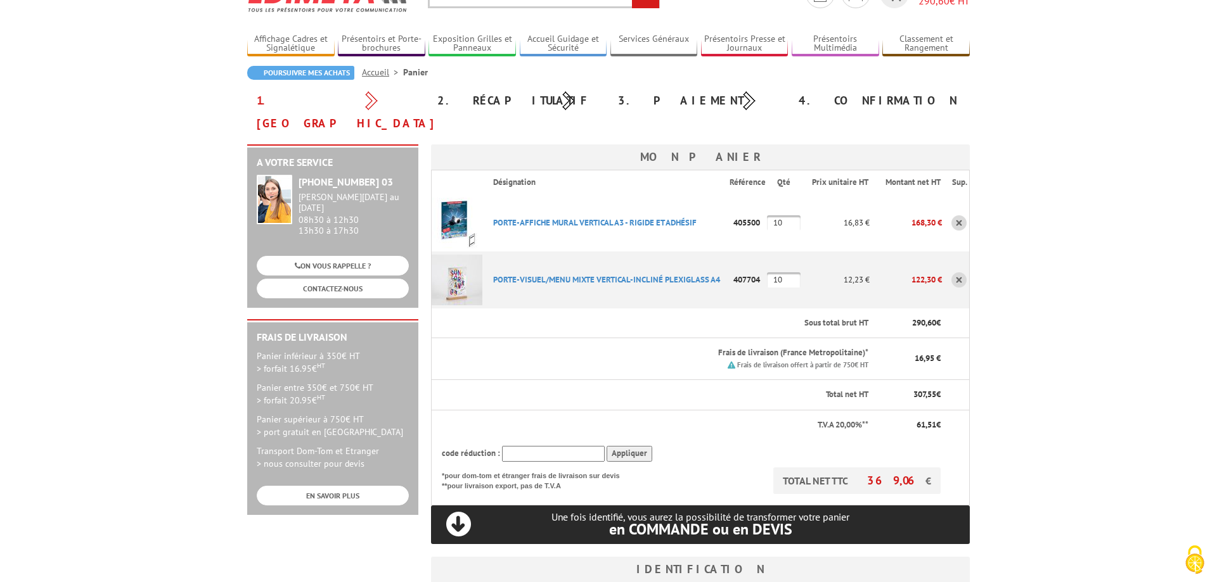
click at [1067, 305] on body "Nos équipes sont à votre service du lundi au vendredi de 8h30 à 12h30 et de 13h…" at bounding box center [608, 507] width 1217 height 1145
drag, startPoint x: 486, startPoint y: 198, endPoint x: 766, endPoint y: 199, distance: 279.5
click at [766, 199] on tr "PORTE-AFFICHE MURAL VERTICAL A3 - RIGIDE ET ADHéSIF Code promo non activable po…" at bounding box center [701, 223] width 538 height 57
copy tr "PORTE-AFFICHE MURAL VERTICAL A3 - RIGIDE ET ADHéSIF Code promo non activable po…"
click at [105, 368] on body "Nos équipes sont à votre service du lundi au vendredi de 8h30 à 12h30 et de 13h…" at bounding box center [608, 507] width 1217 height 1145
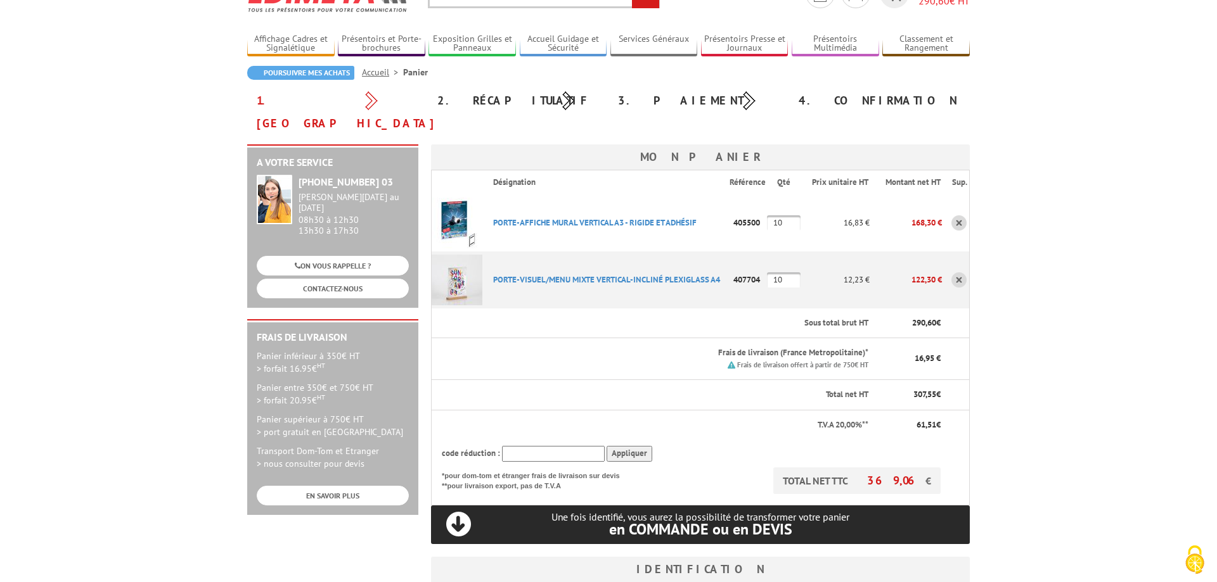
drag, startPoint x: 497, startPoint y: 257, endPoint x: 761, endPoint y: 262, distance: 264.4
click at [761, 262] on tr "PORTE-VISUEL/MENU MIXTE VERTICAL-INCLINé PLEXIGLASS A4 Code promo non activable…" at bounding box center [701, 280] width 538 height 57
copy tr "PORTE-VISUEL/MENU MIXTE VERTICAL-INCLINé PLEXIGLASS A4 Code promo non activable…"
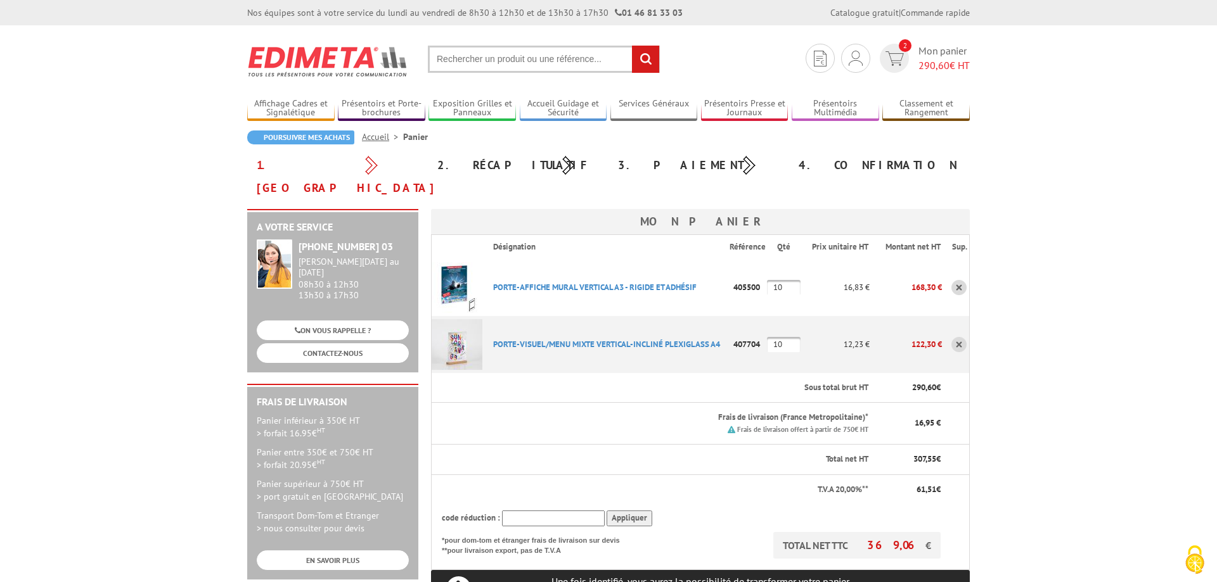
click at [510, 53] on input "text" at bounding box center [544, 59] width 232 height 27
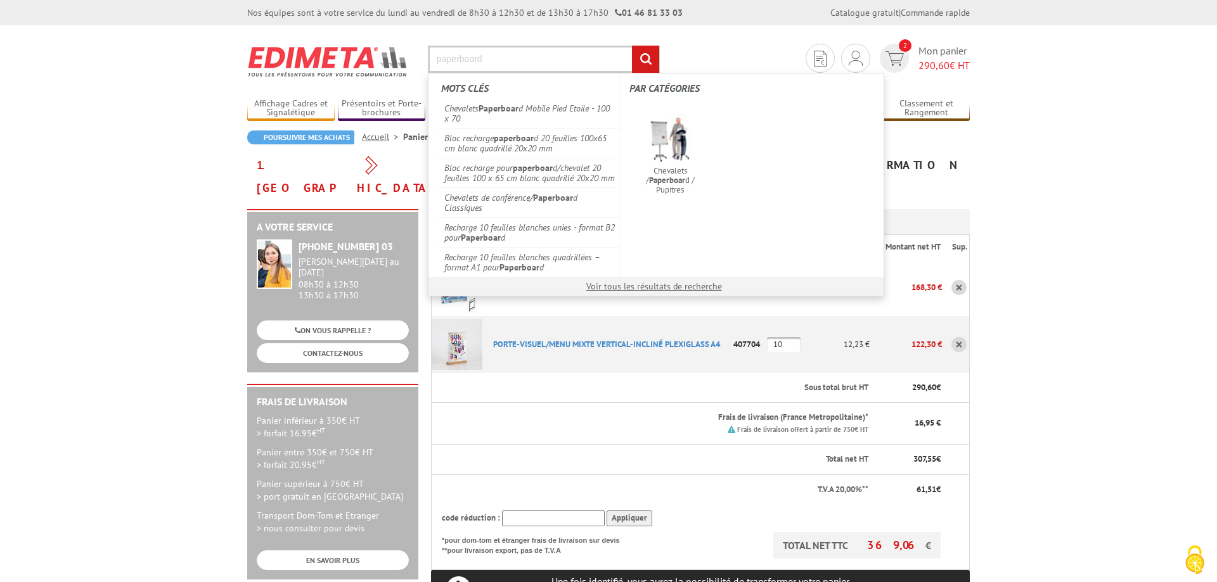
type input "paperboard"
click at [632, 46] on input "rechercher" at bounding box center [645, 59] width 27 height 27
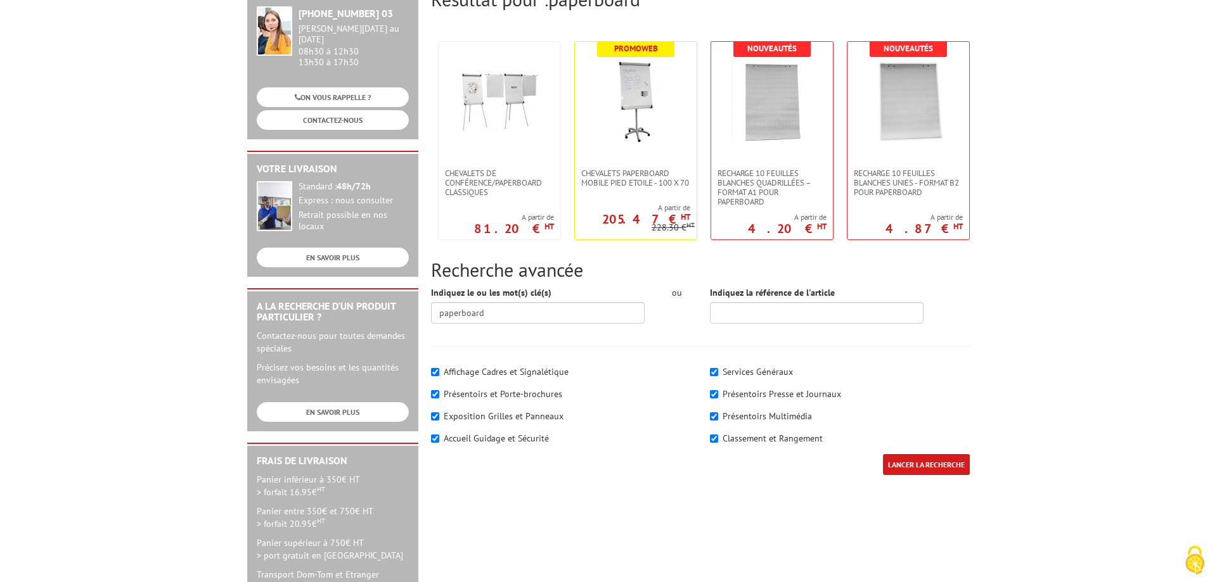
scroll to position [194, 0]
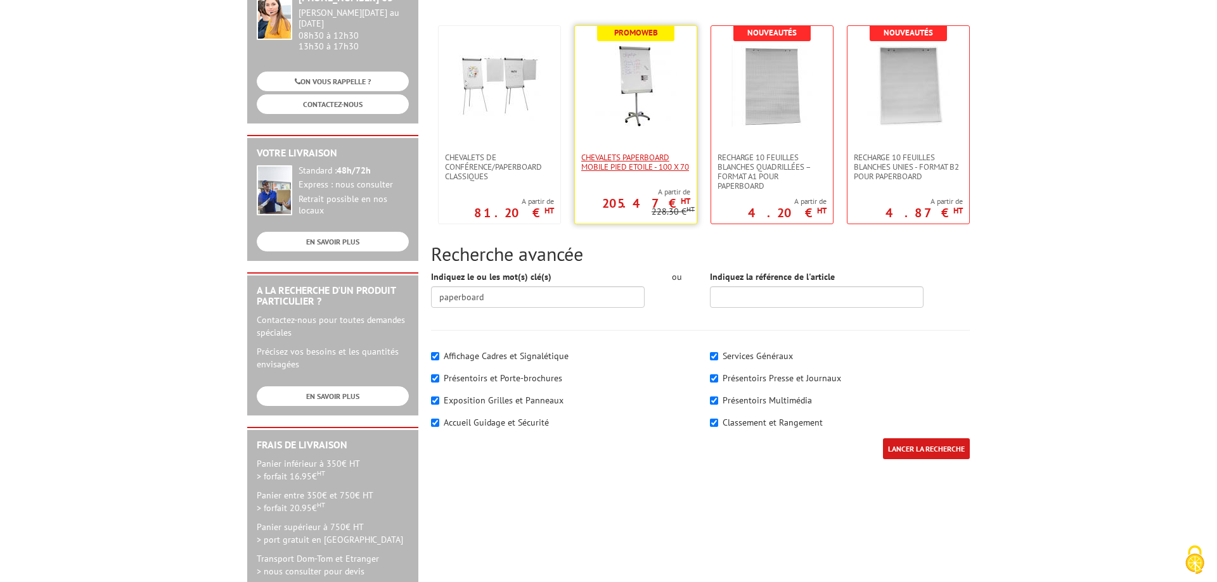
click at [600, 163] on span "Chevalets Paperboard Mobile Pied Etoile - 100 x 70" at bounding box center [635, 162] width 109 height 19
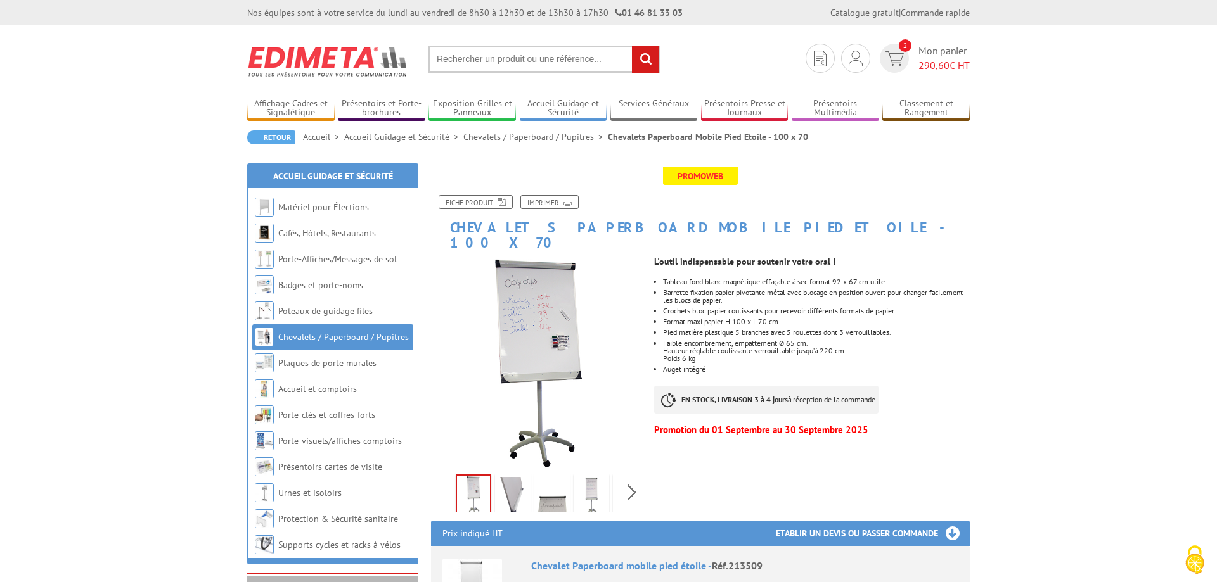
click at [513, 482] on img at bounding box center [513, 496] width 30 height 39
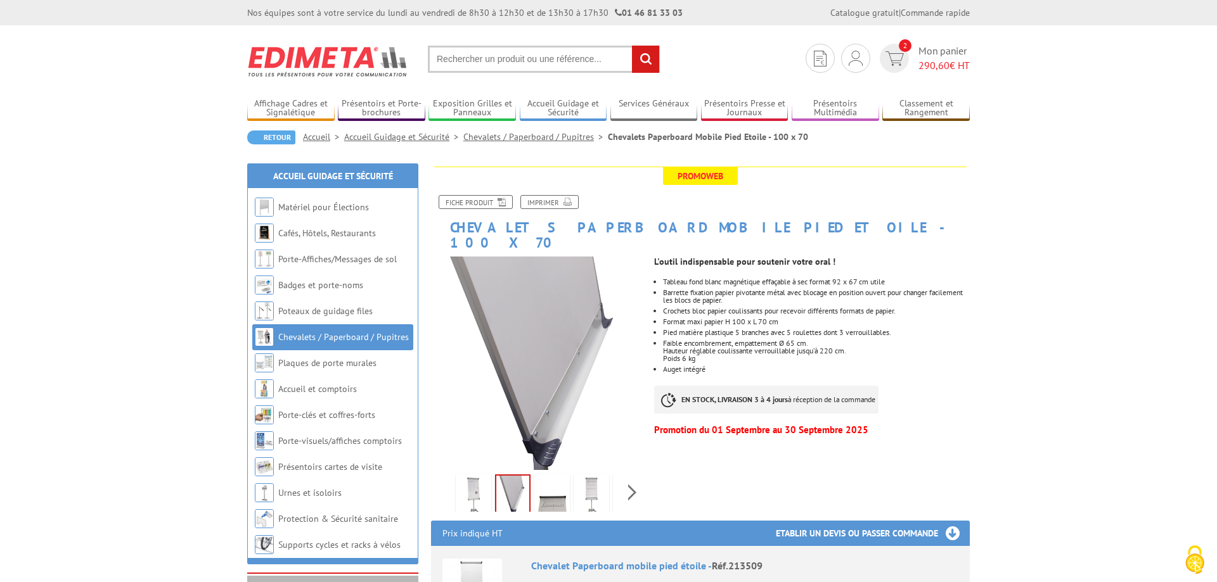
click at [546, 482] on img at bounding box center [552, 496] width 30 height 39
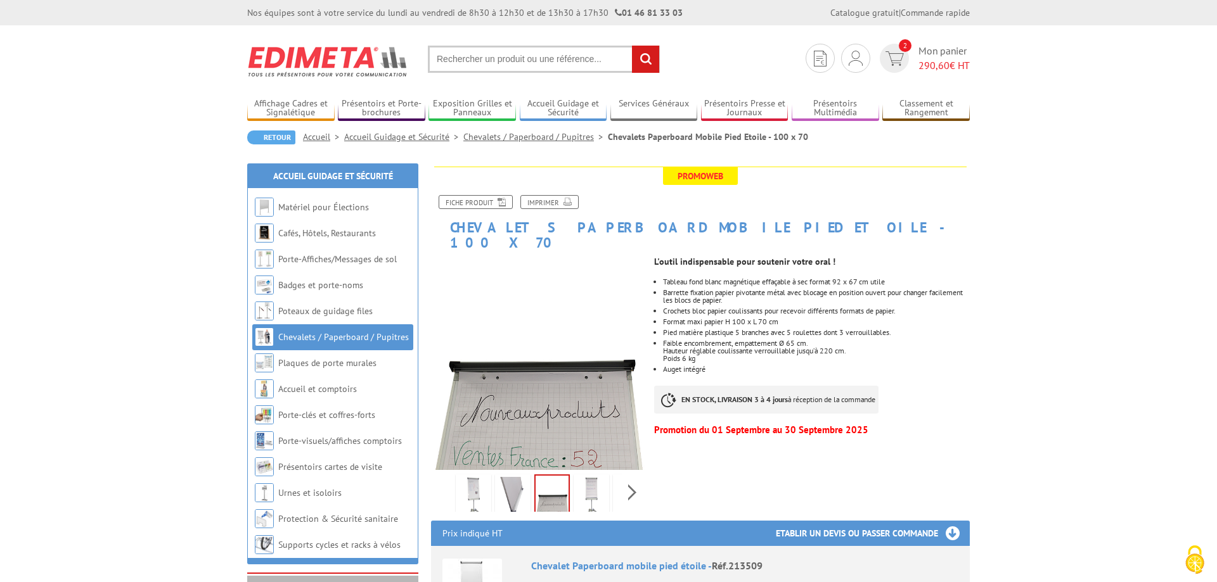
click at [567, 479] on img at bounding box center [552, 495] width 33 height 39
click at [591, 477] on img at bounding box center [591, 496] width 30 height 39
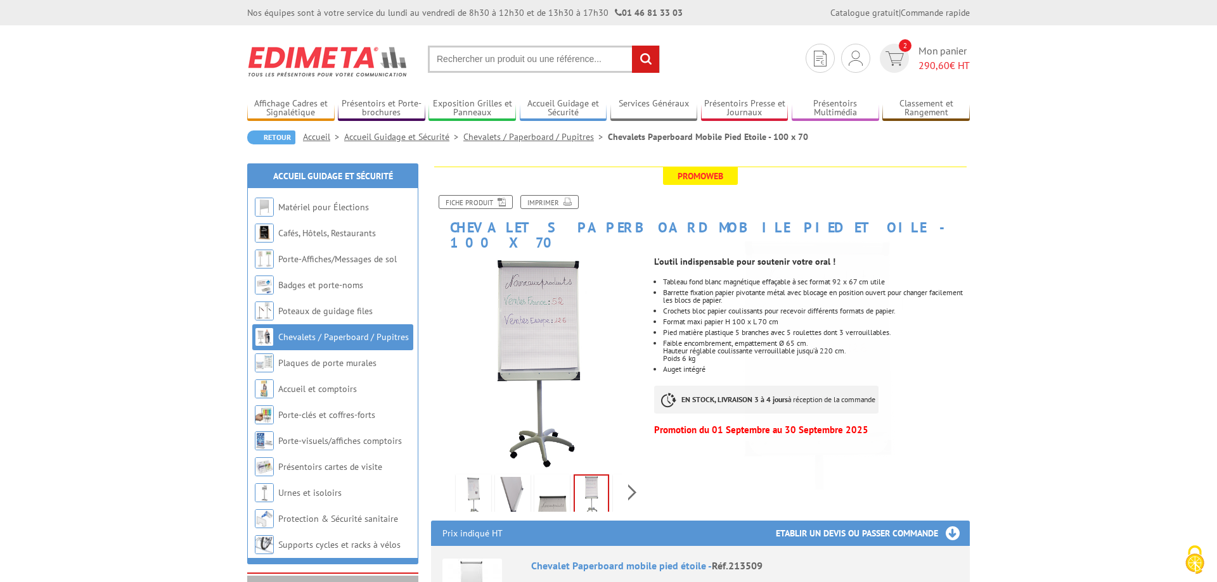
click at [537, 139] on link "Chevalets / Paperboard / Pupitres" at bounding box center [535, 136] width 145 height 11
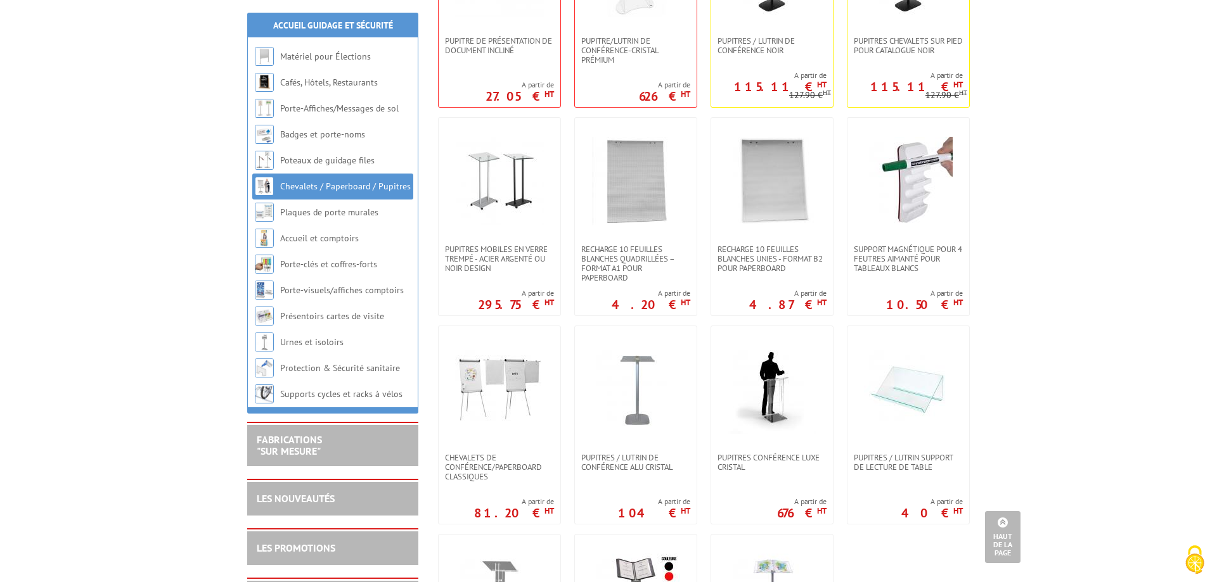
scroll to position [1099, 0]
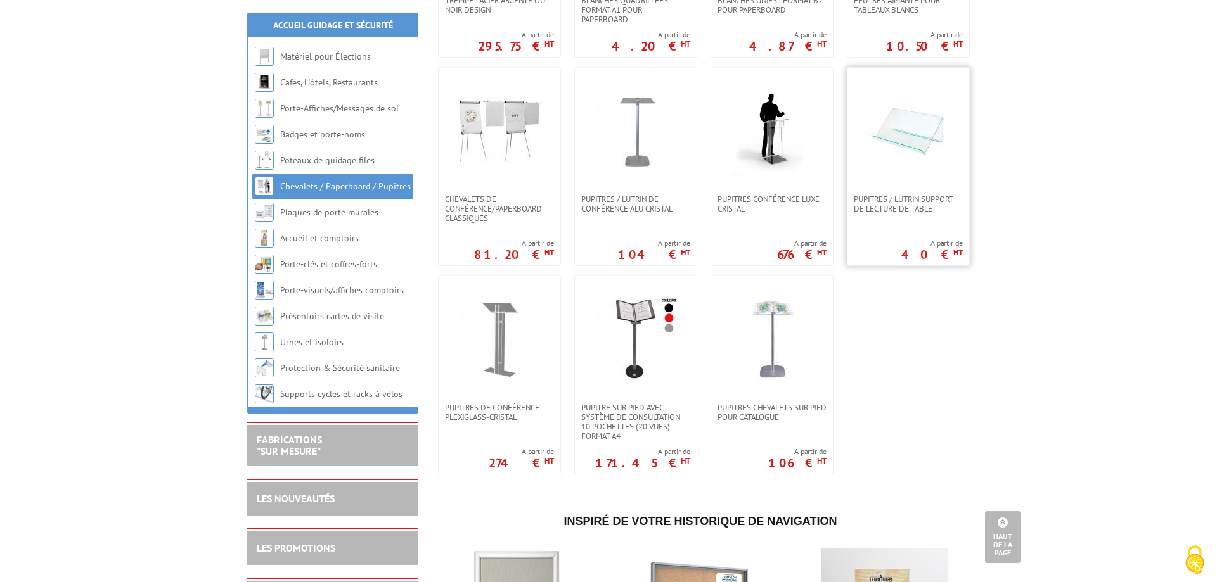
click at [908, 147] on img at bounding box center [908, 131] width 89 height 89
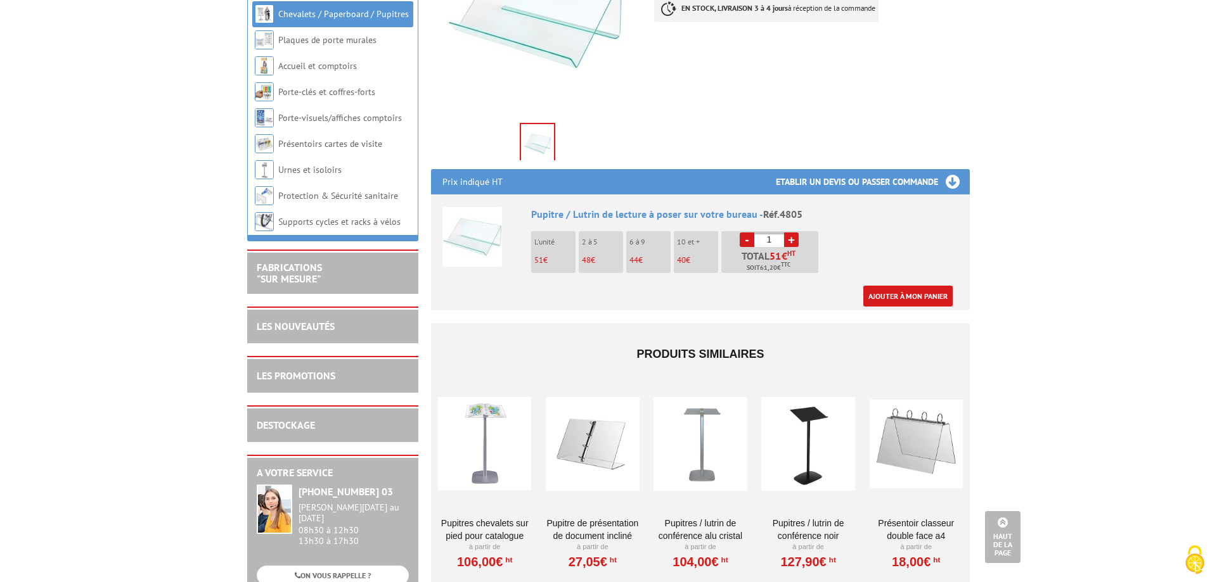
scroll to position [65, 0]
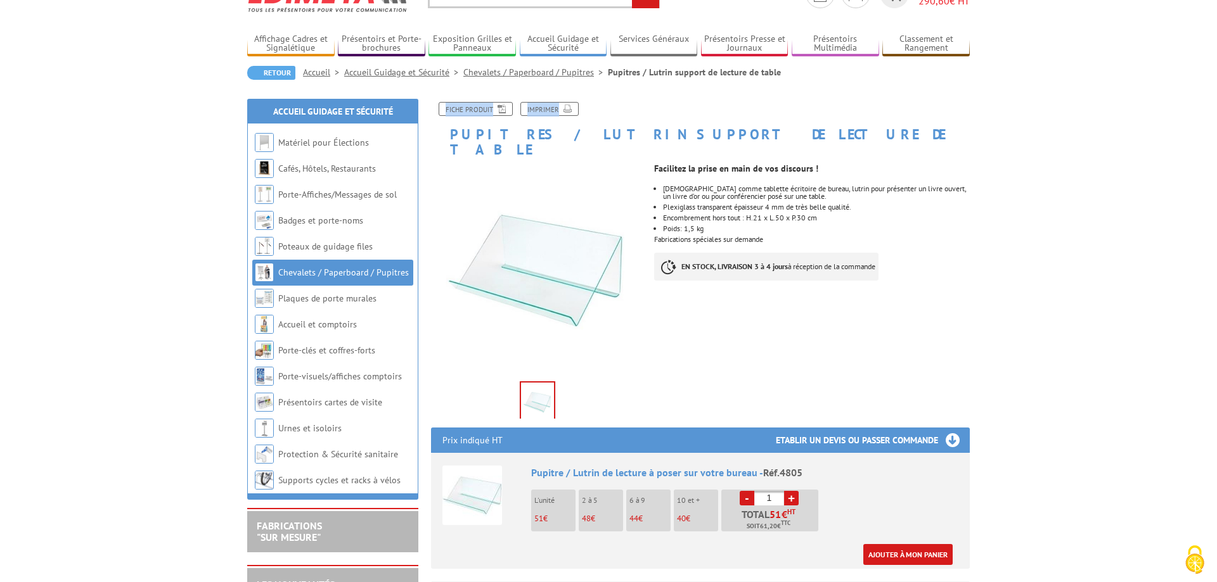
drag, startPoint x: 435, startPoint y: 132, endPoint x: 793, endPoint y: 121, distance: 358.3
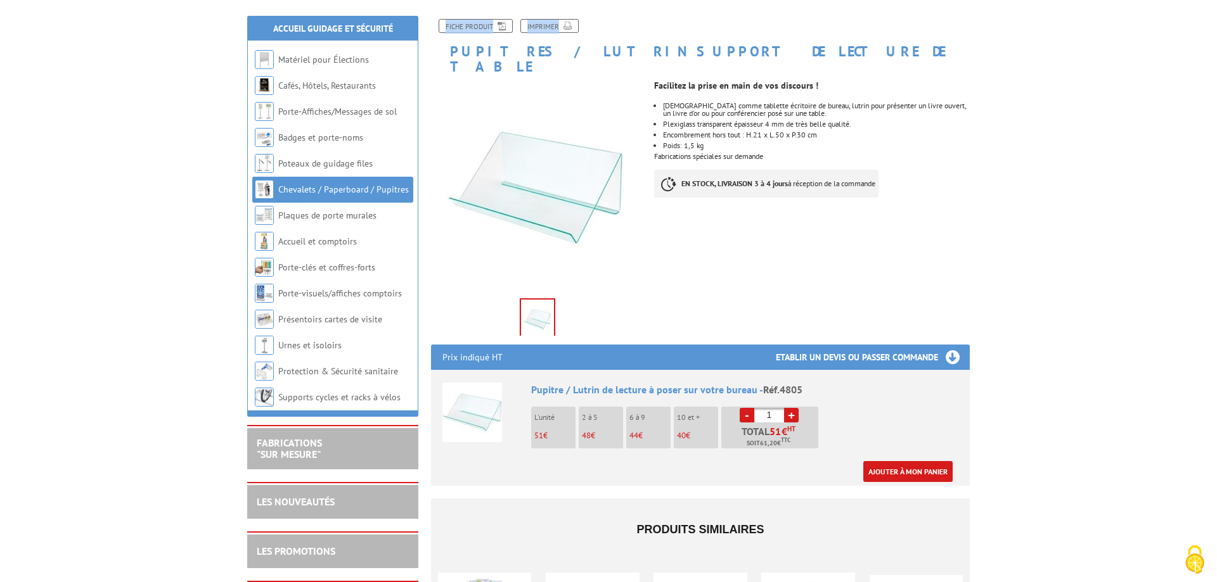
scroll to position [194, 0]
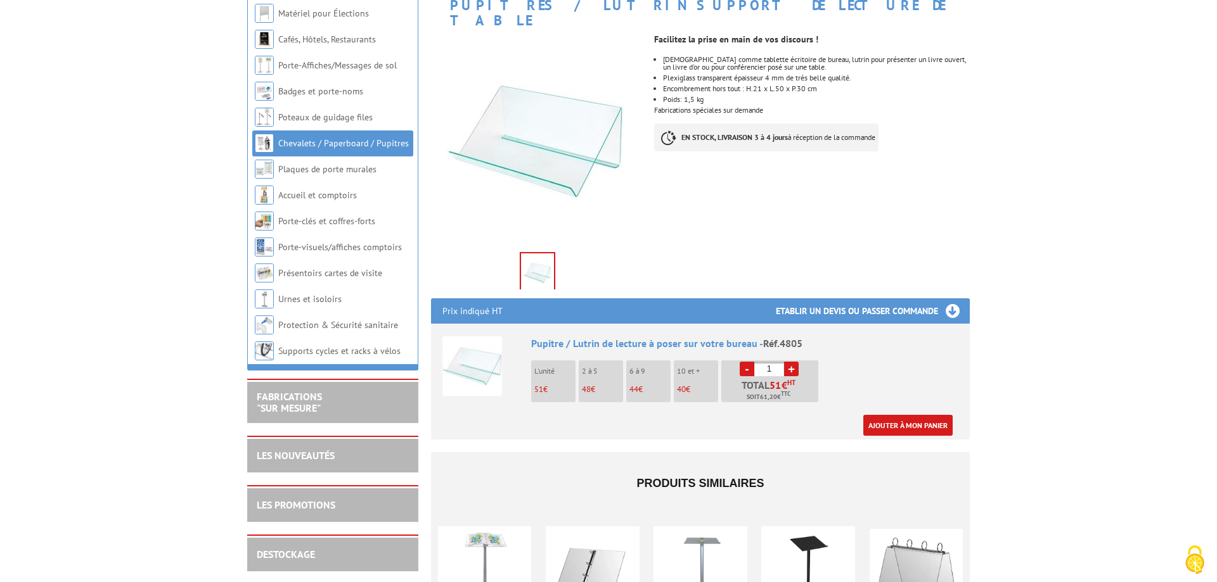
click at [792, 362] on link "+" at bounding box center [791, 369] width 15 height 15
type input "4"
click at [895, 415] on link "Ajouter à mon panier" at bounding box center [907, 425] width 89 height 21
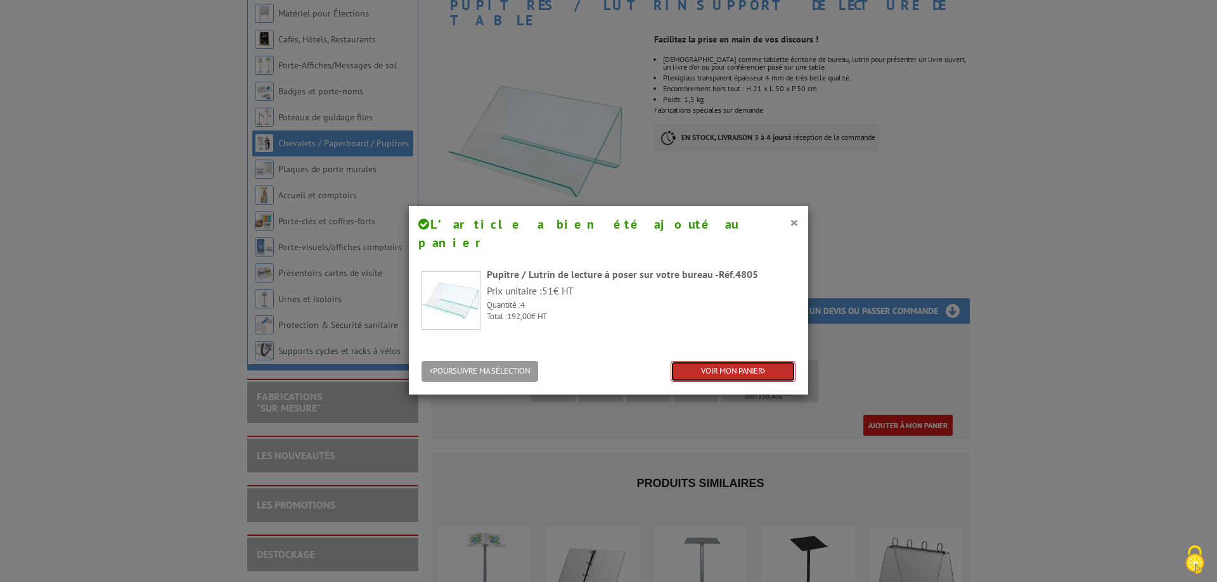
click at [710, 361] on link "VOIR MON PANIER" at bounding box center [733, 371] width 125 height 21
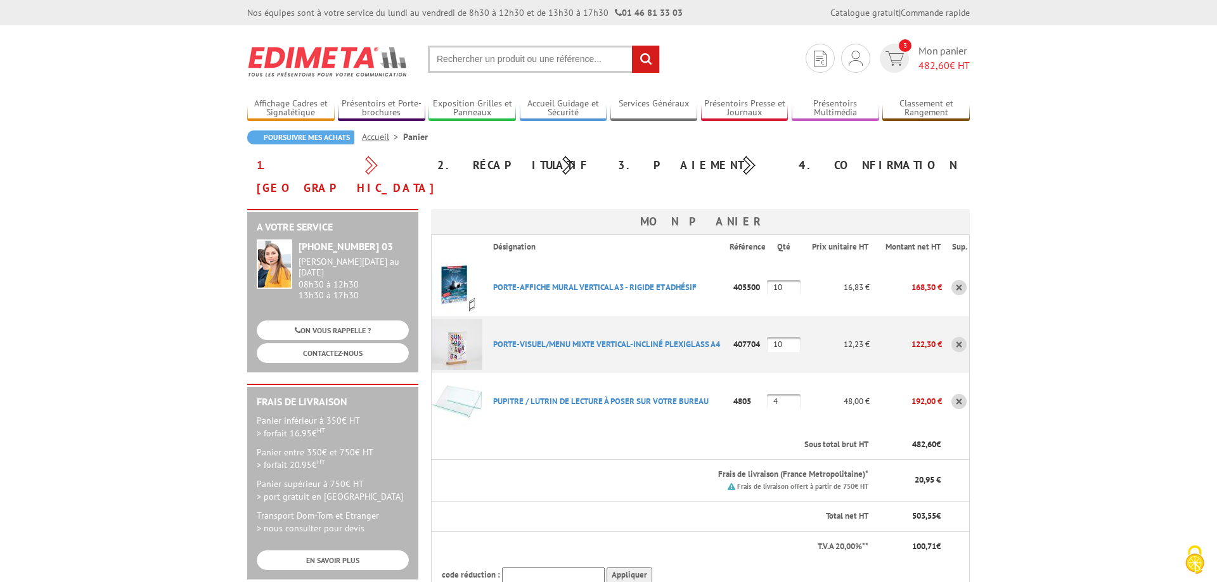
drag, startPoint x: 490, startPoint y: 377, endPoint x: 717, endPoint y: 381, distance: 226.9
click at [717, 390] on p "PUPITRE / LUTRIN DE LECTURE à POSER SUR VOTRE BUREAU" at bounding box center [606, 401] width 247 height 22
copy link "PUPITRE / LUTRIN DE LECTURE à POSER SUR VOTRE BUREAU"
drag, startPoint x: 734, startPoint y: 378, endPoint x: 752, endPoint y: 380, distance: 17.8
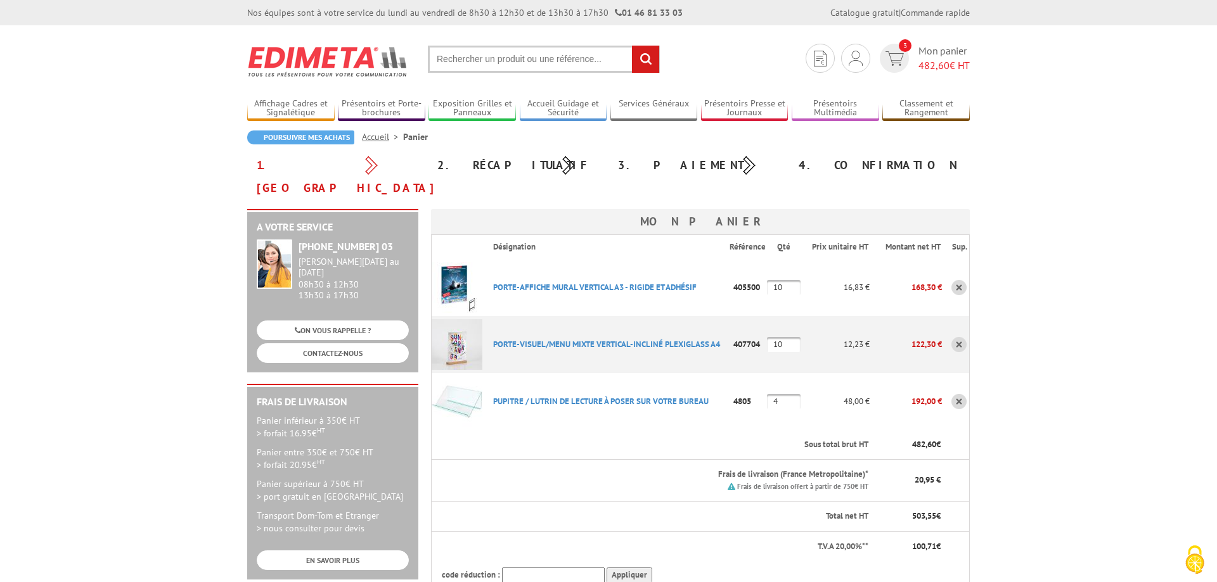
click at [752, 390] on p "4805" at bounding box center [749, 401] width 38 height 22
copy p "4805"
